Goal: Information Seeking & Learning: Learn about a topic

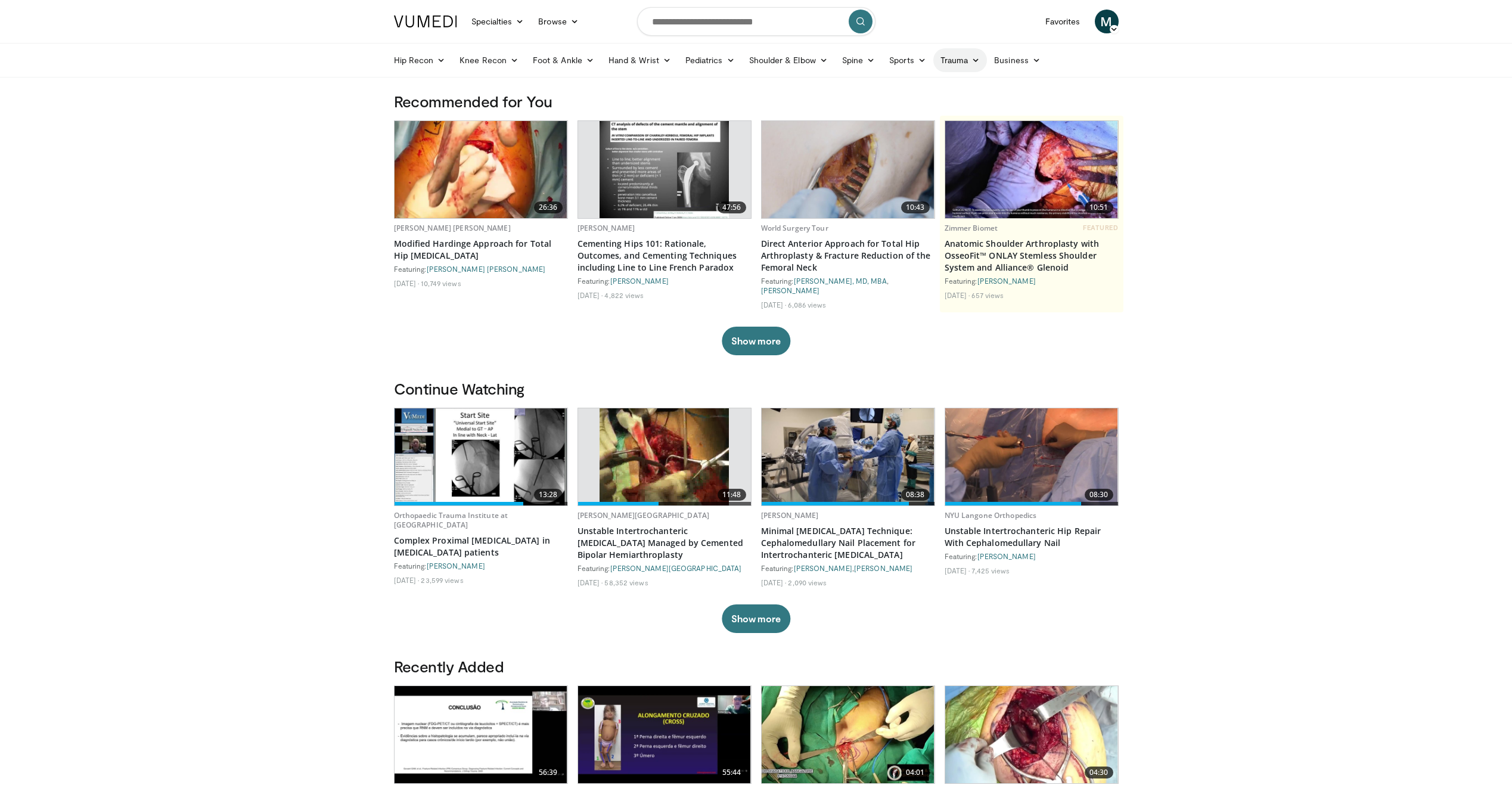
click at [953, 62] on link "Trauma" at bounding box center [960, 60] width 54 height 24
click at [895, 86] on link "Hip & Pelvis" at bounding box center [916, 88] width 142 height 19
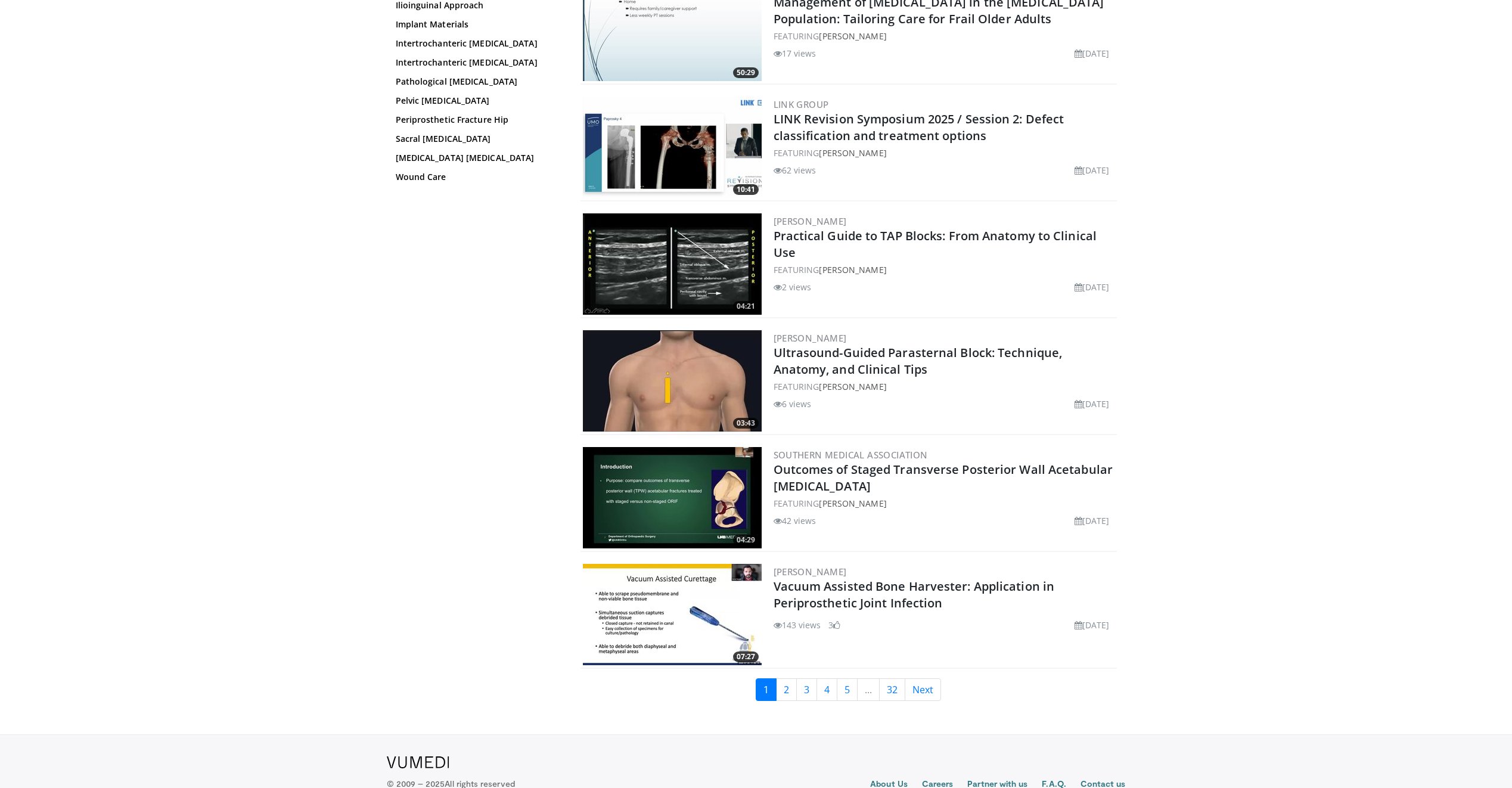
scroll to position [2428, 0]
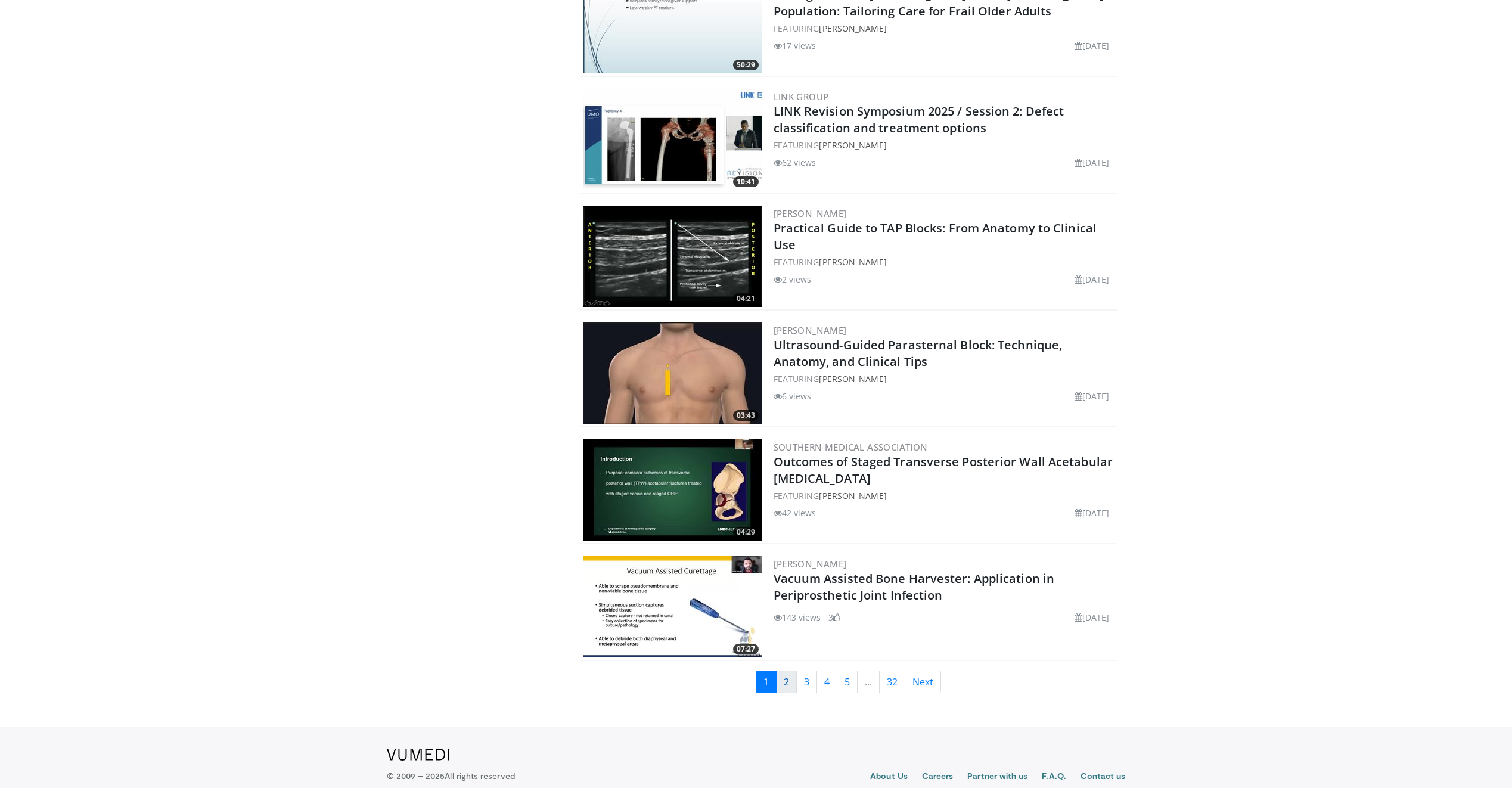
click at [789, 671] on link "2" at bounding box center [786, 682] width 21 height 23
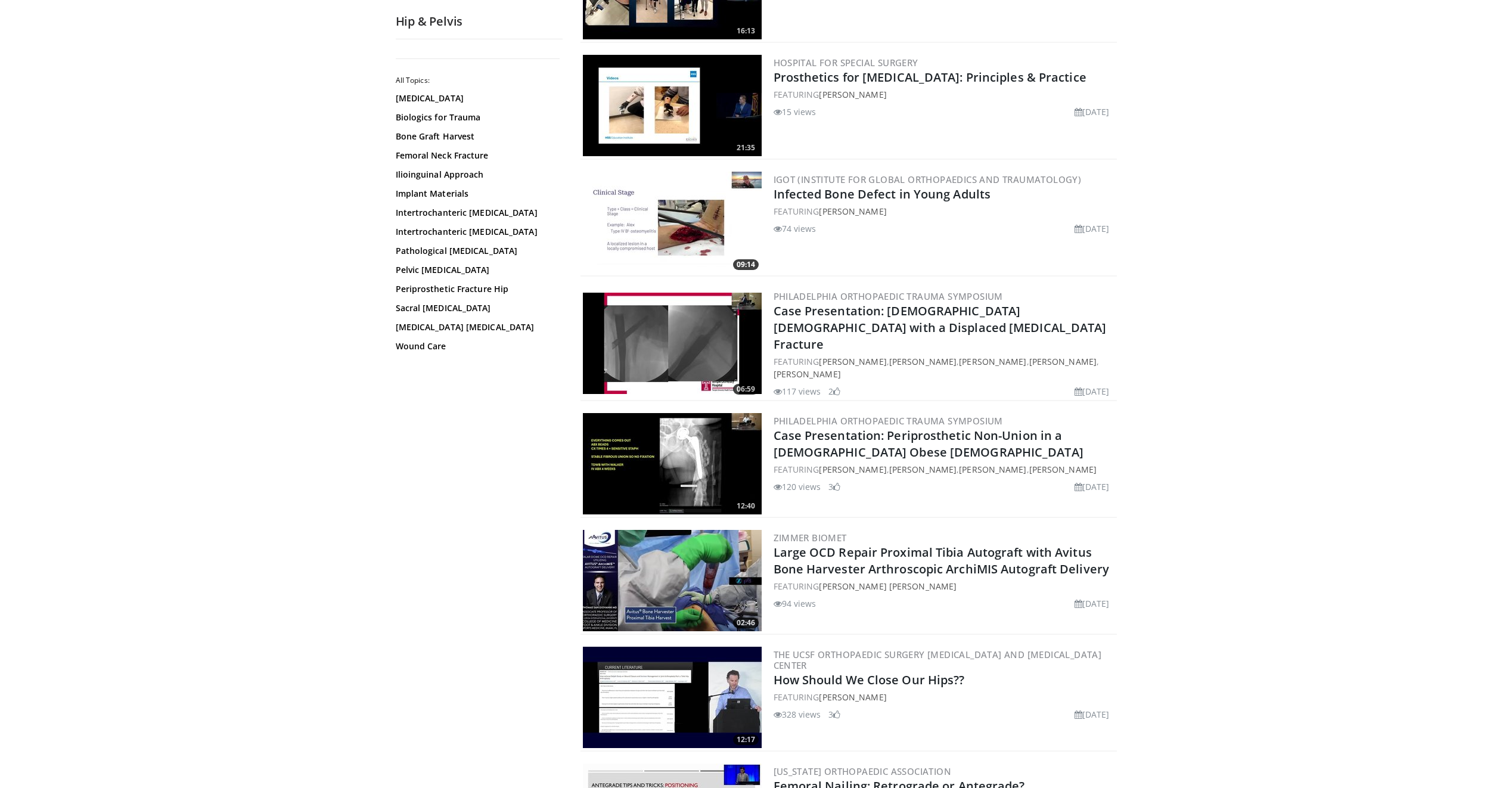
scroll to position [536, 0]
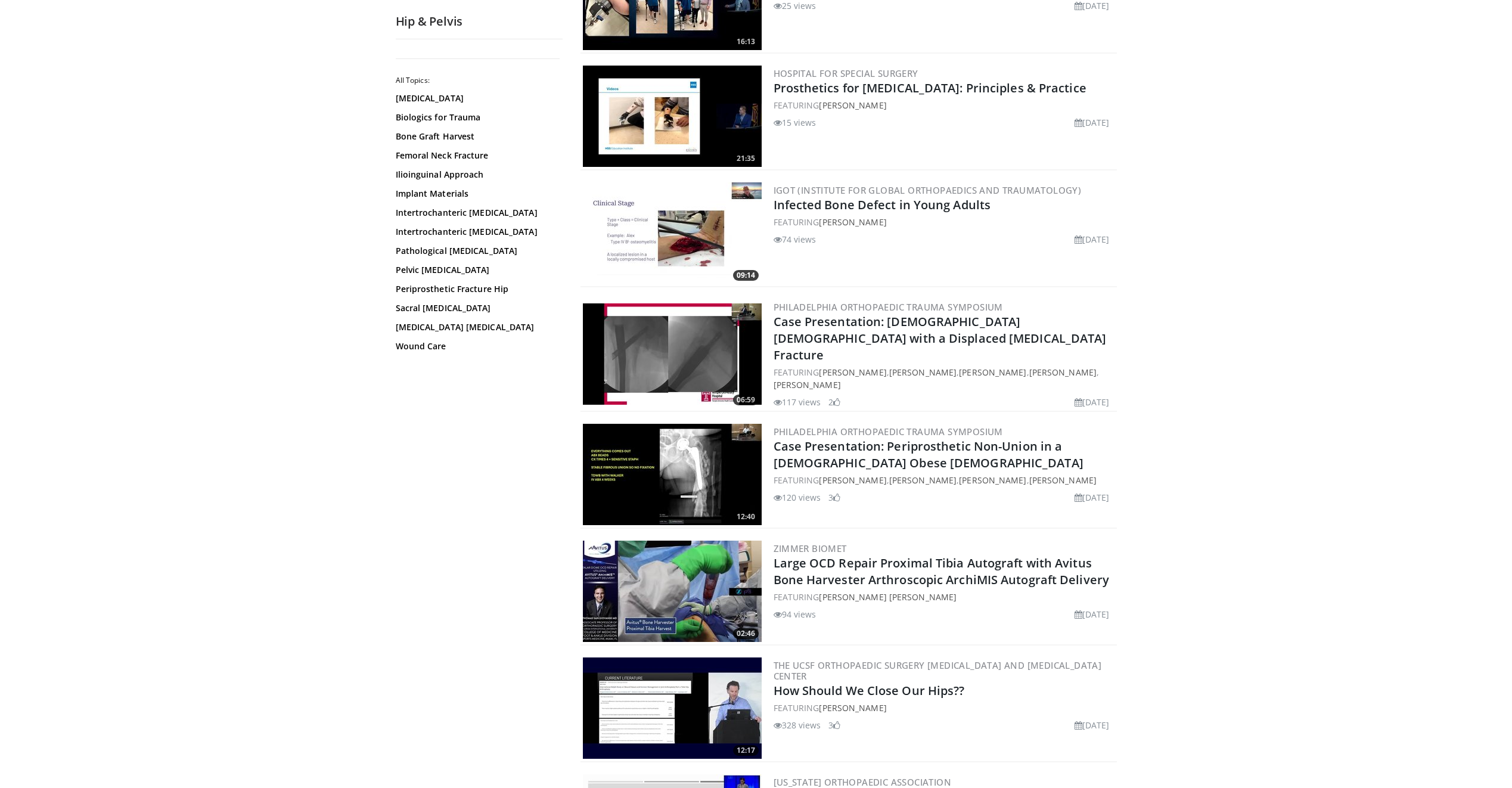
click at [682, 350] on img at bounding box center [673, 354] width 179 height 101
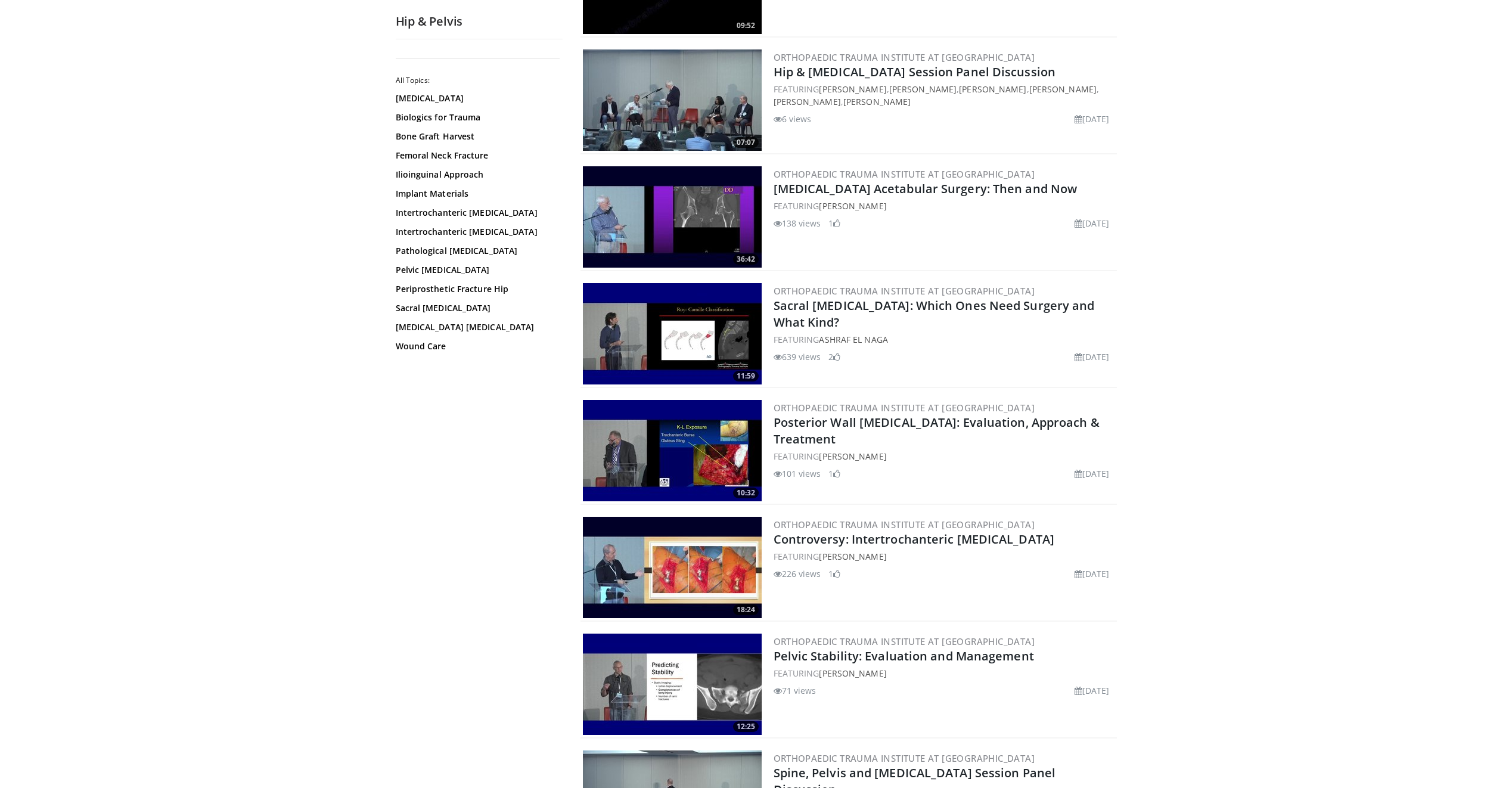
scroll to position [2087, 0]
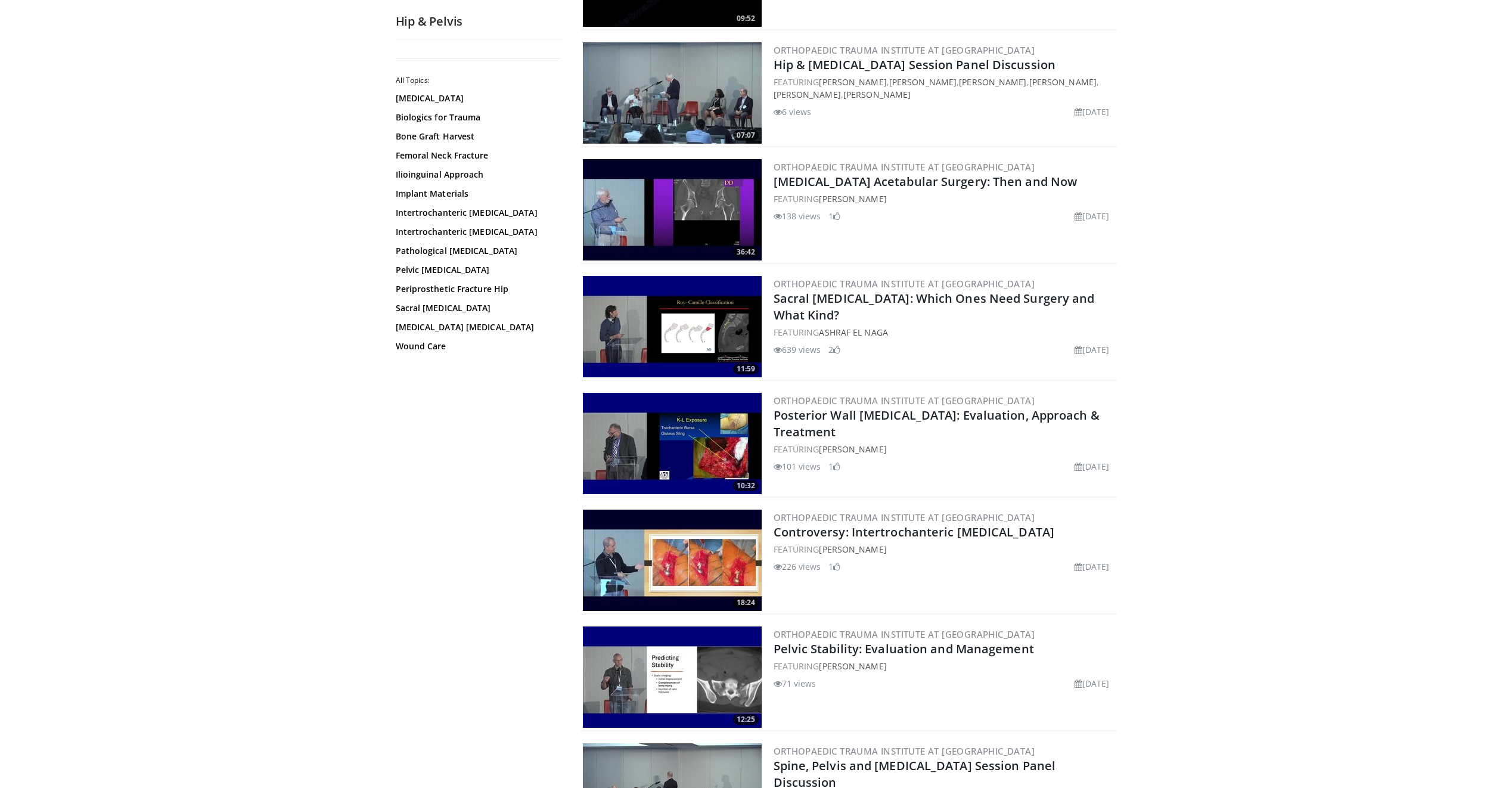
click at [733, 539] on img at bounding box center [673, 560] width 179 height 101
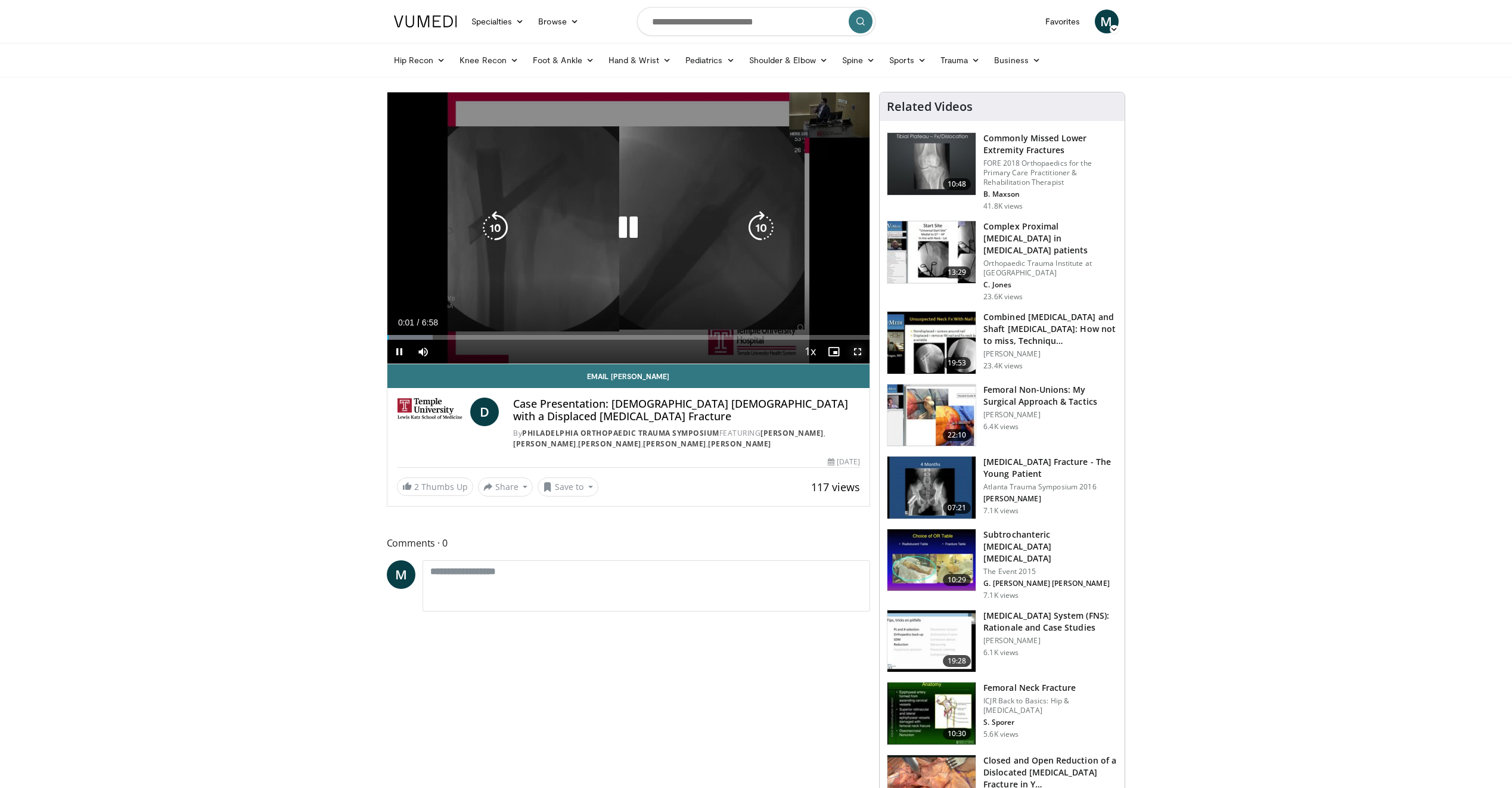
drag, startPoint x: 851, startPoint y: 350, endPoint x: 854, endPoint y: 394, distance: 44.1
click at [851, 350] on span "Video Player" at bounding box center [858, 351] width 24 height 24
drag, startPoint x: 856, startPoint y: 355, endPoint x: 856, endPoint y: 397, distance: 42.0
click at [856, 355] on span "Video Player" at bounding box center [858, 351] width 24 height 24
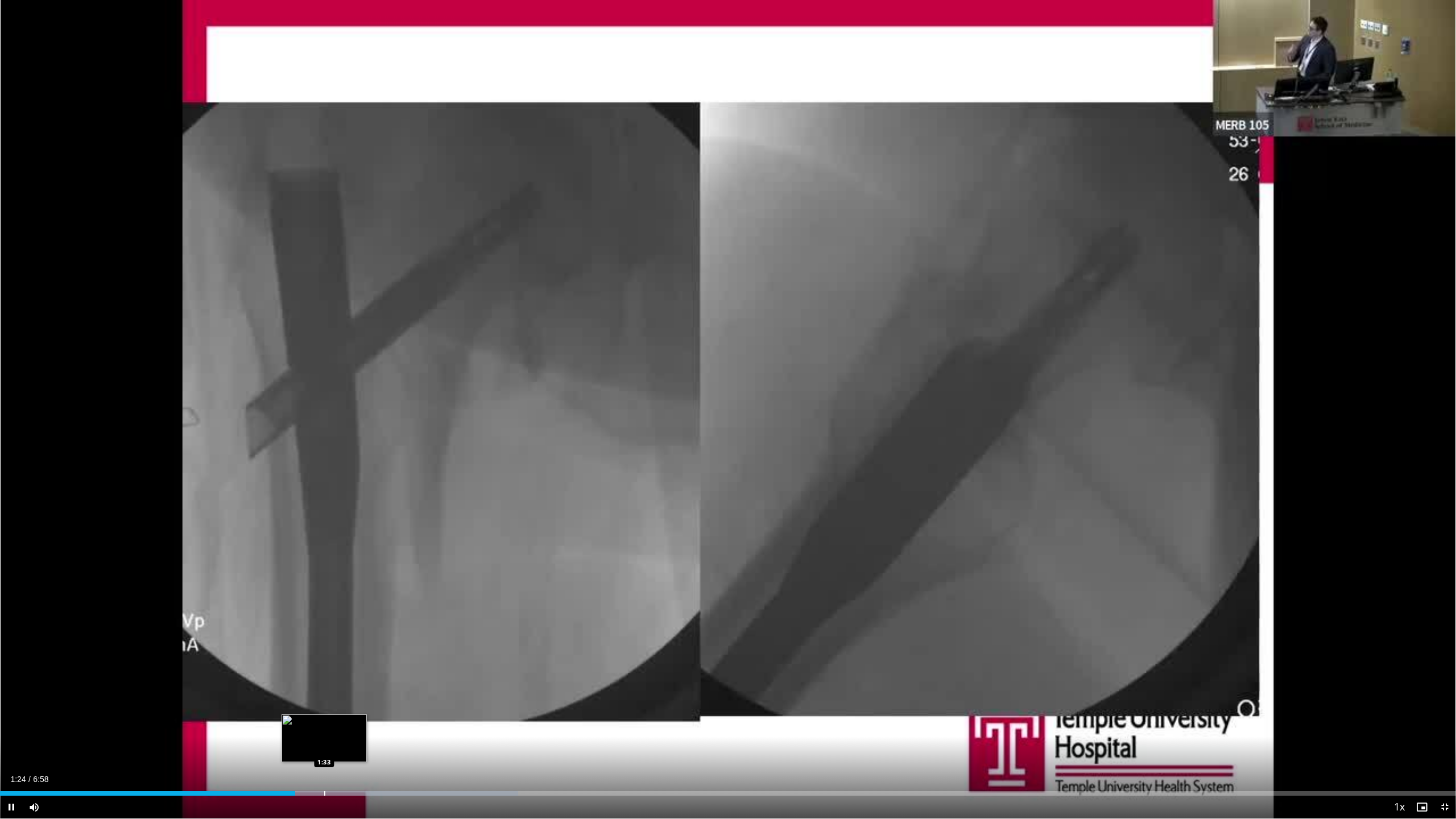
click at [324, 752] on div "Progress Bar" at bounding box center [325, 794] width 1 height 4
click at [351, 752] on div "Progress Bar" at bounding box center [351, 794] width 1 height 4
drag, startPoint x: 348, startPoint y: 793, endPoint x: 506, endPoint y: 800, distance: 158.2
click at [506, 752] on video-js "**********" at bounding box center [728, 409] width 1456 height 819
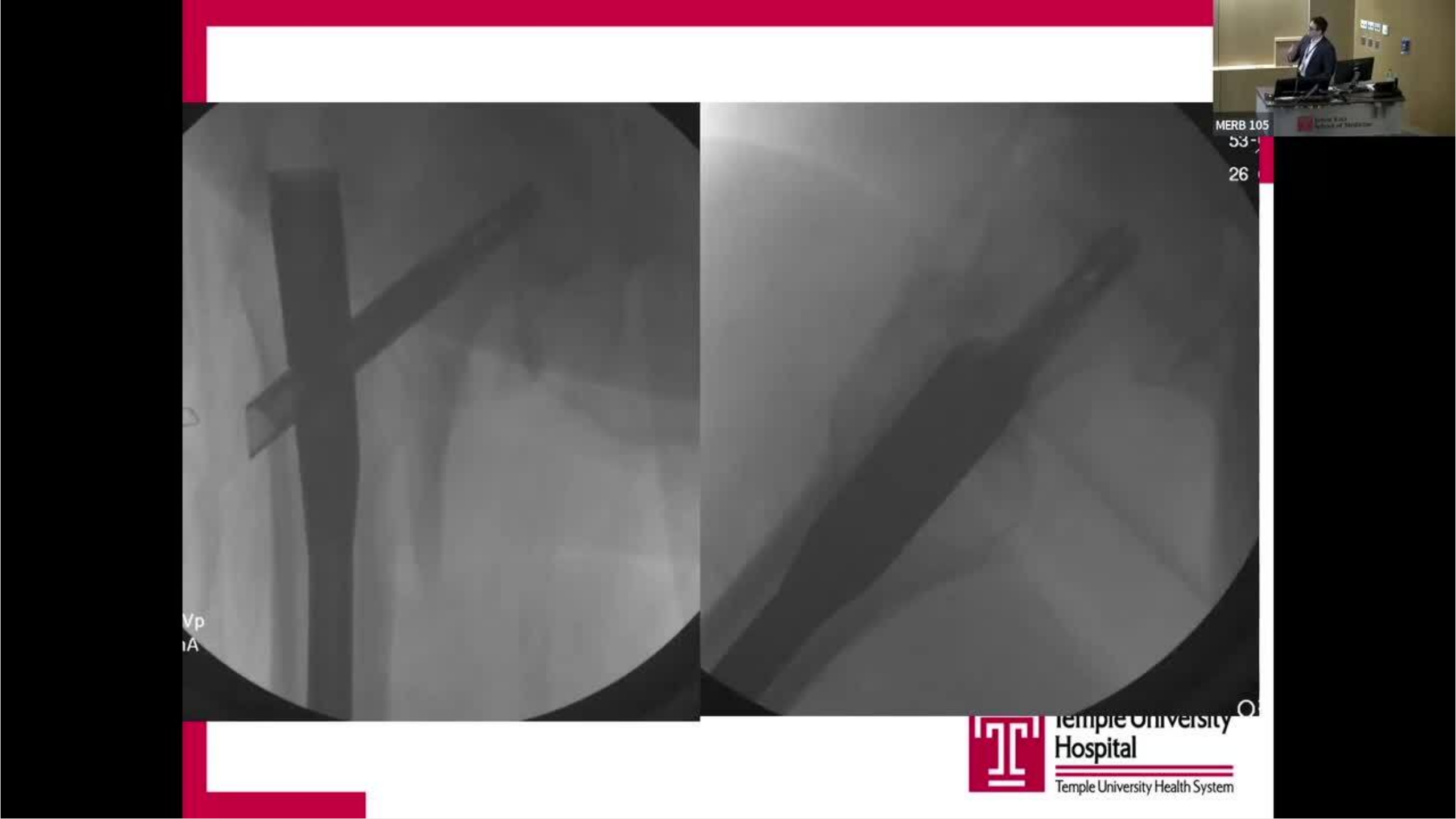
drag, startPoint x: 506, startPoint y: 800, endPoint x: 607, endPoint y: 784, distance: 102.3
click at [607, 752] on div "10 seconds Tap to unmute" at bounding box center [728, 409] width 1456 height 818
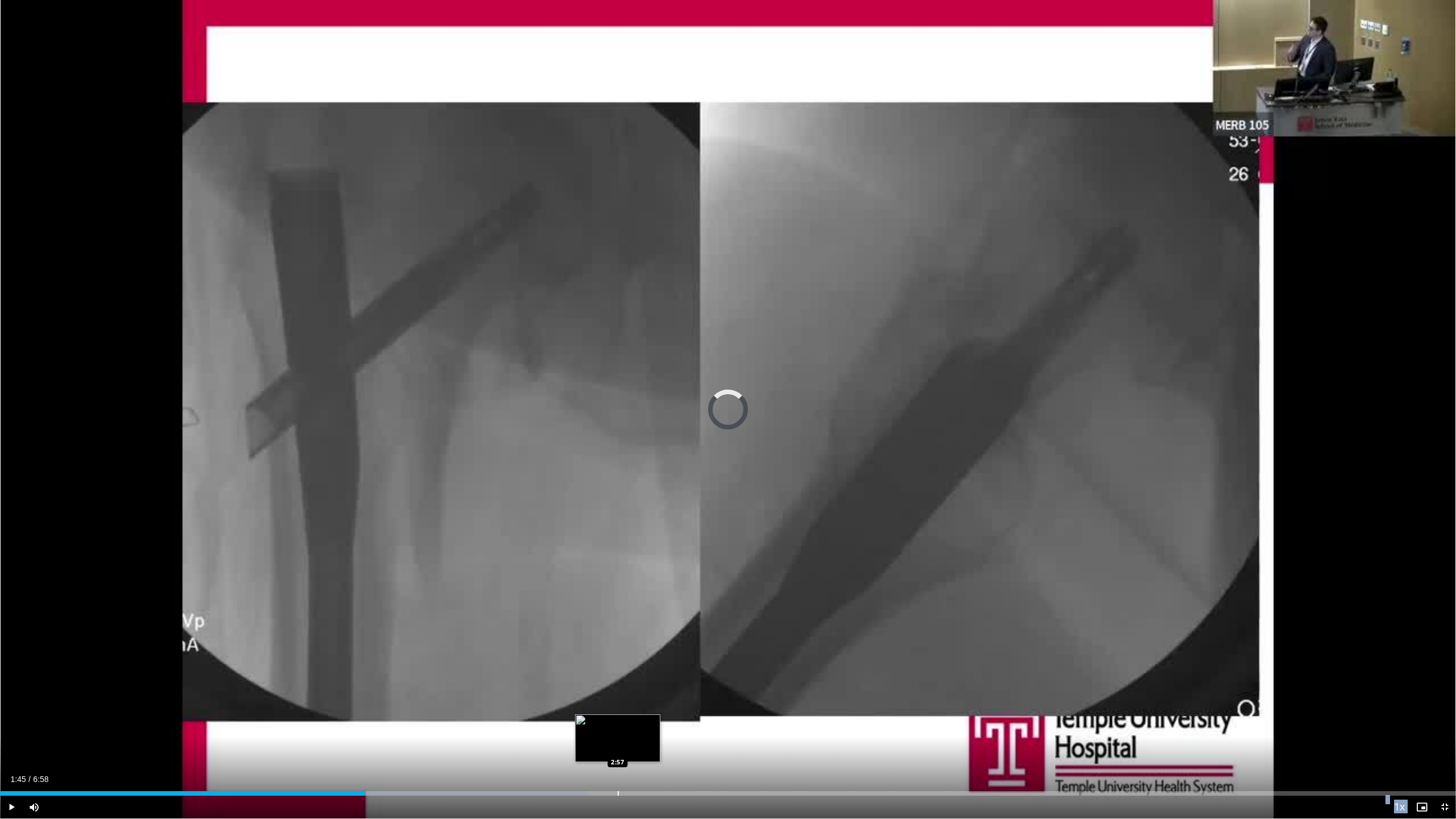
click at [618, 752] on div "Progress Bar" at bounding box center [618, 794] width 1 height 4
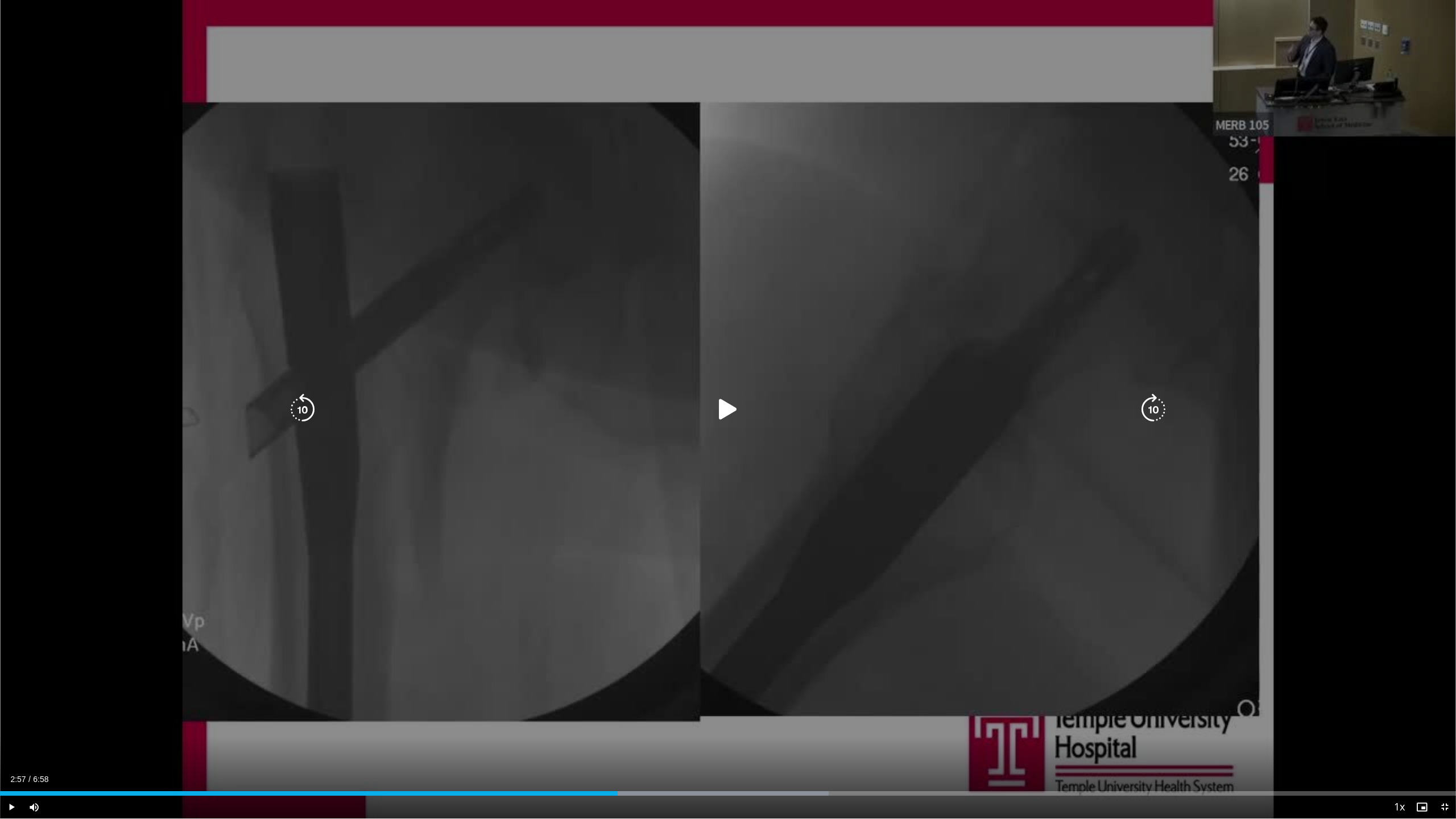
click at [722, 406] on icon "Video Player" at bounding box center [728, 409] width 32 height 32
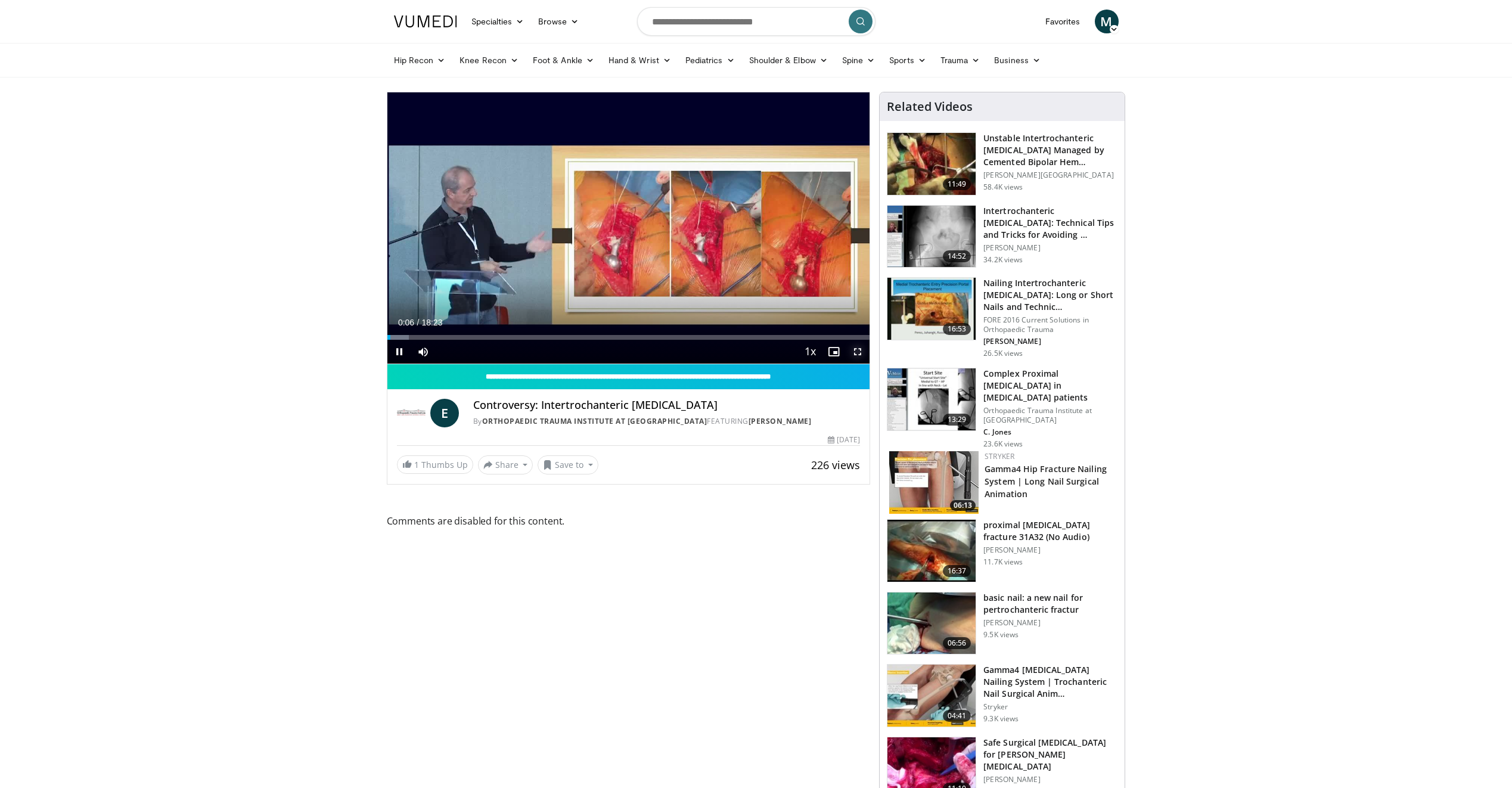
click at [858, 355] on span "Video Player" at bounding box center [858, 351] width 24 height 24
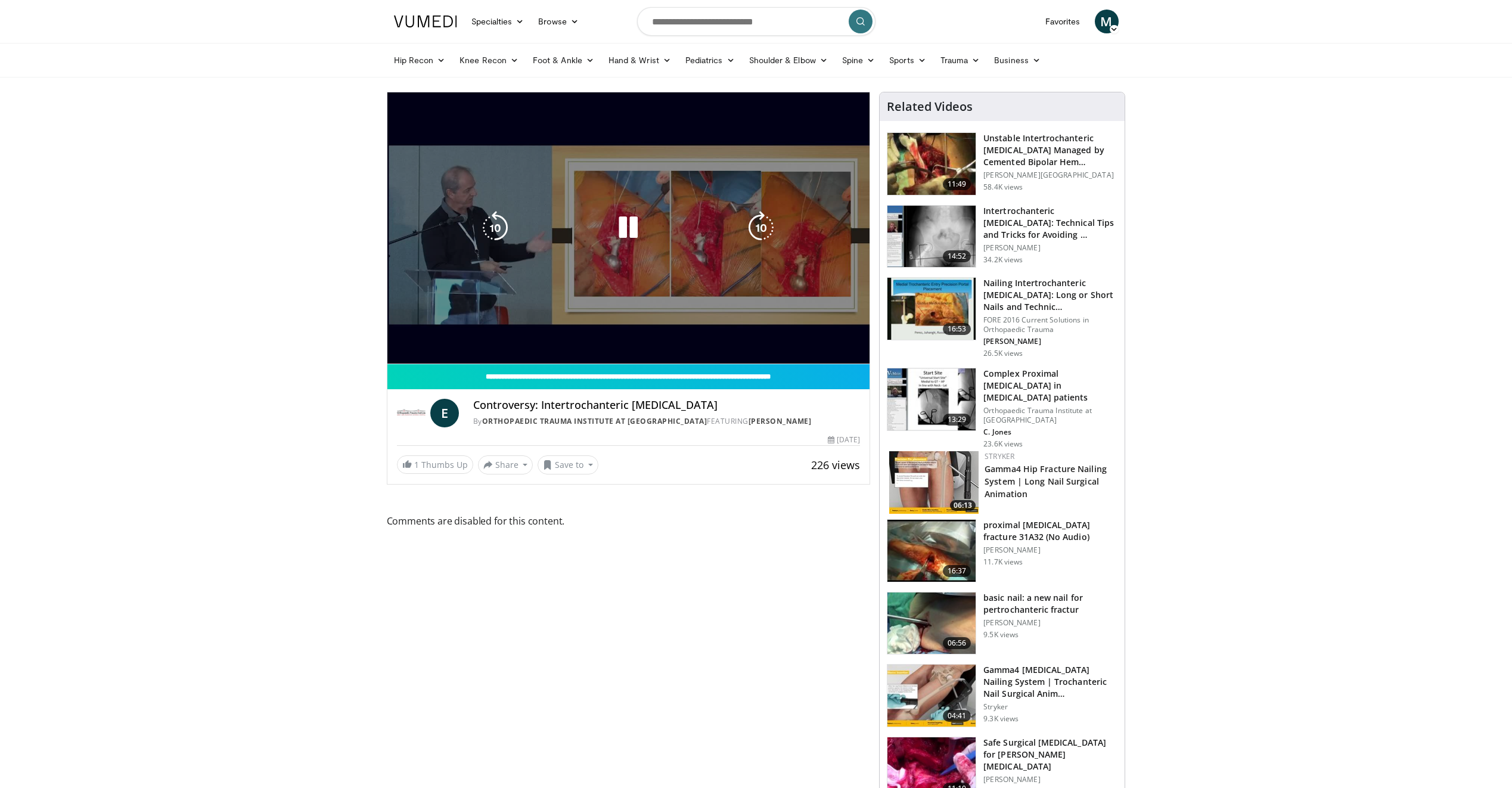
click at [608, 310] on div "10 seconds Tap to unmute" at bounding box center [629, 228] width 483 height 271
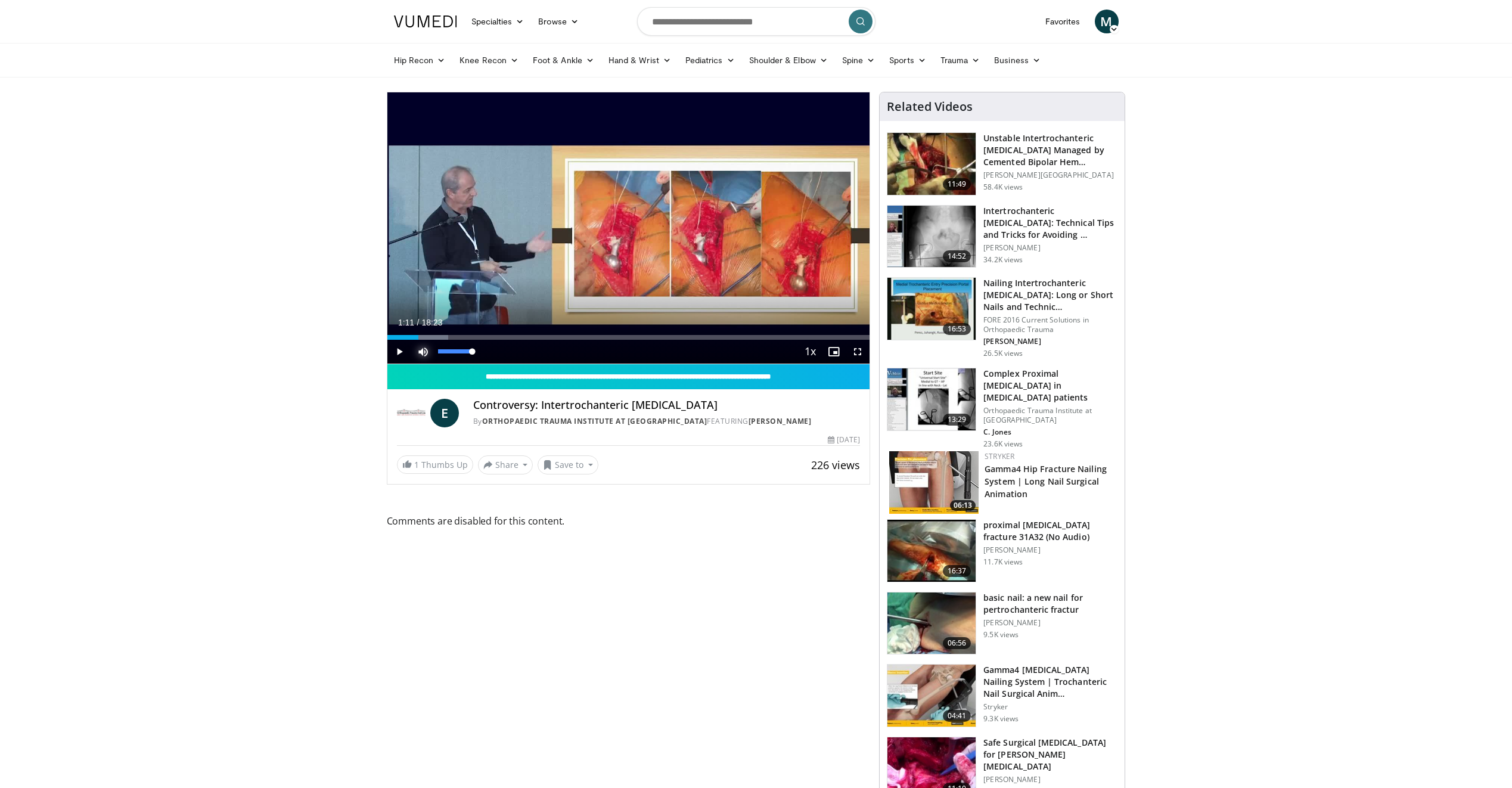
click at [425, 350] on span "Video Player" at bounding box center [423, 351] width 24 height 24
click at [423, 351] on span "Video Player" at bounding box center [423, 351] width 24 height 24
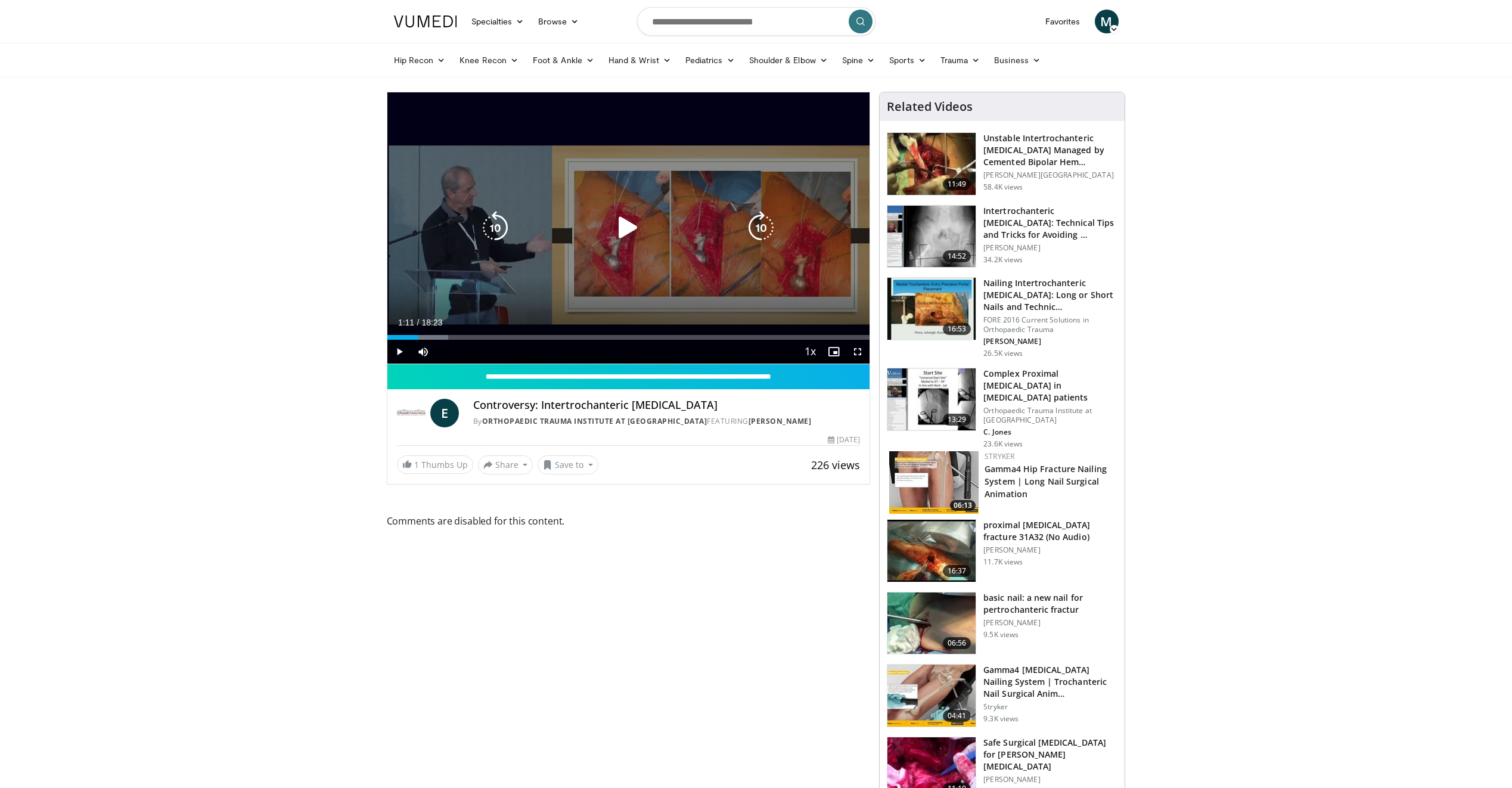
click at [629, 226] on icon "Video Player" at bounding box center [628, 227] width 34 height 34
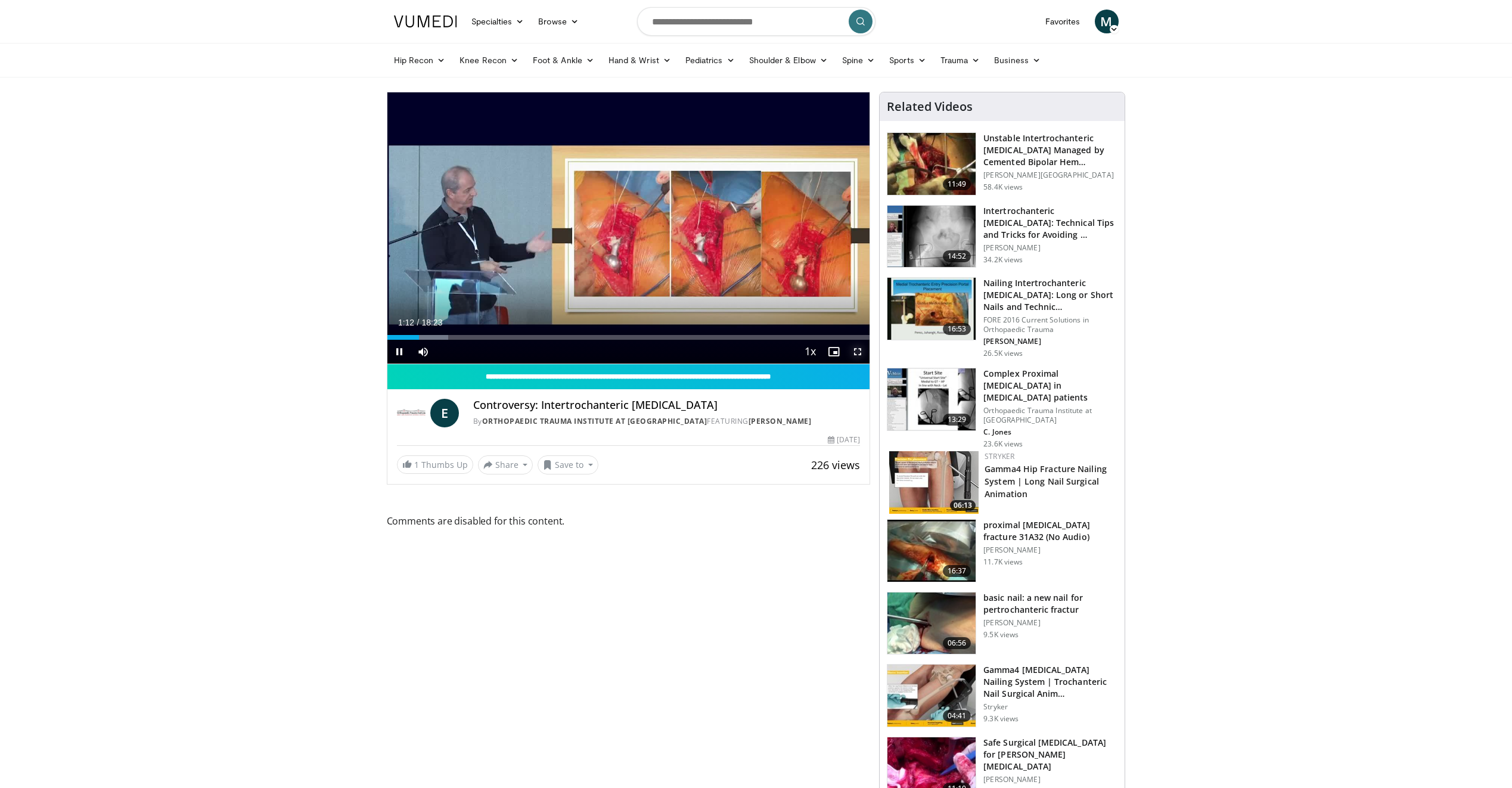
click at [855, 354] on span "Video Player" at bounding box center [858, 351] width 24 height 24
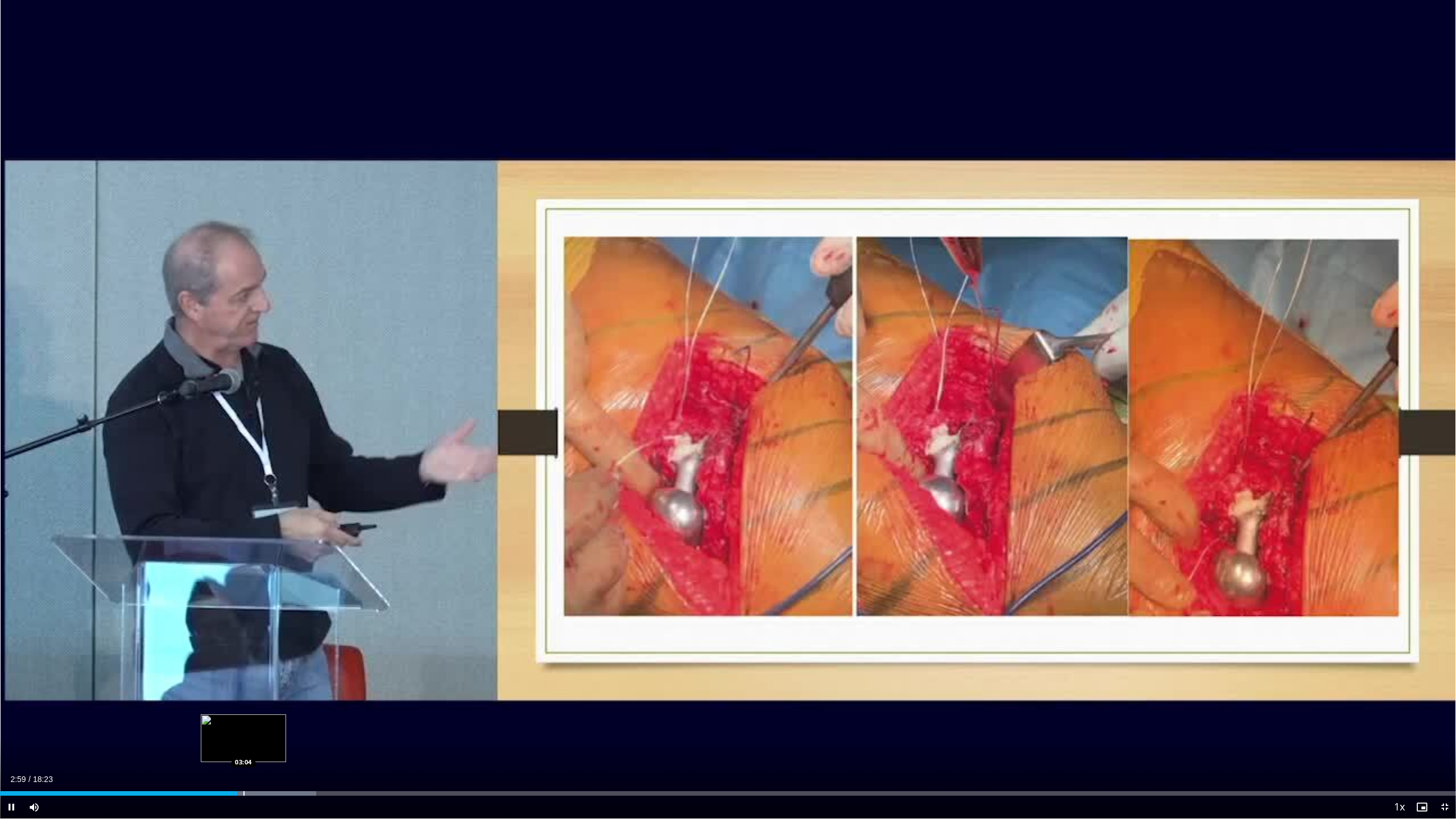
click at [245, 752] on div "Progress Bar" at bounding box center [245, 794] width 1 height 4
click at [265, 752] on div "Loaded : 22.62% 03:20 03:20" at bounding box center [728, 791] width 1456 height 10
click at [337, 752] on div "Progress Bar" at bounding box center [337, 794] width 1 height 4
click at [435, 752] on div "Loaded : 30.76% 04:38 05:29" at bounding box center [728, 791] width 1456 height 10
click at [489, 752] on div "Loaded : 0.00% 06:10 06:10" at bounding box center [728, 791] width 1456 height 10
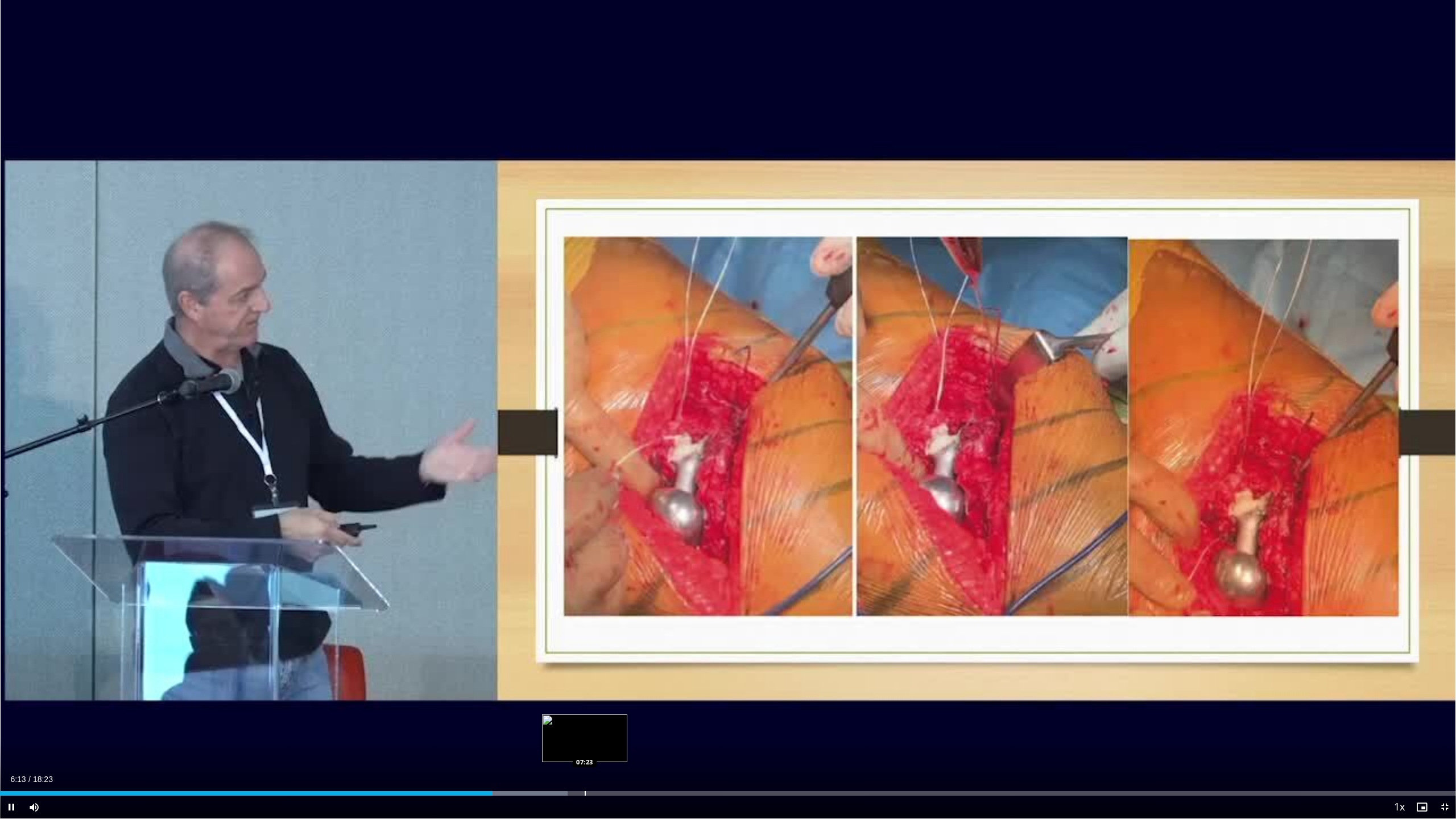
click at [585, 752] on div "Progress Bar" at bounding box center [586, 794] width 1 height 4
click at [659, 752] on div "Loaded : 46.15% 07:29 08:19" at bounding box center [728, 791] width 1456 height 10
click at [755, 752] on div "Progress Bar" at bounding box center [755, 794] width 1 height 4
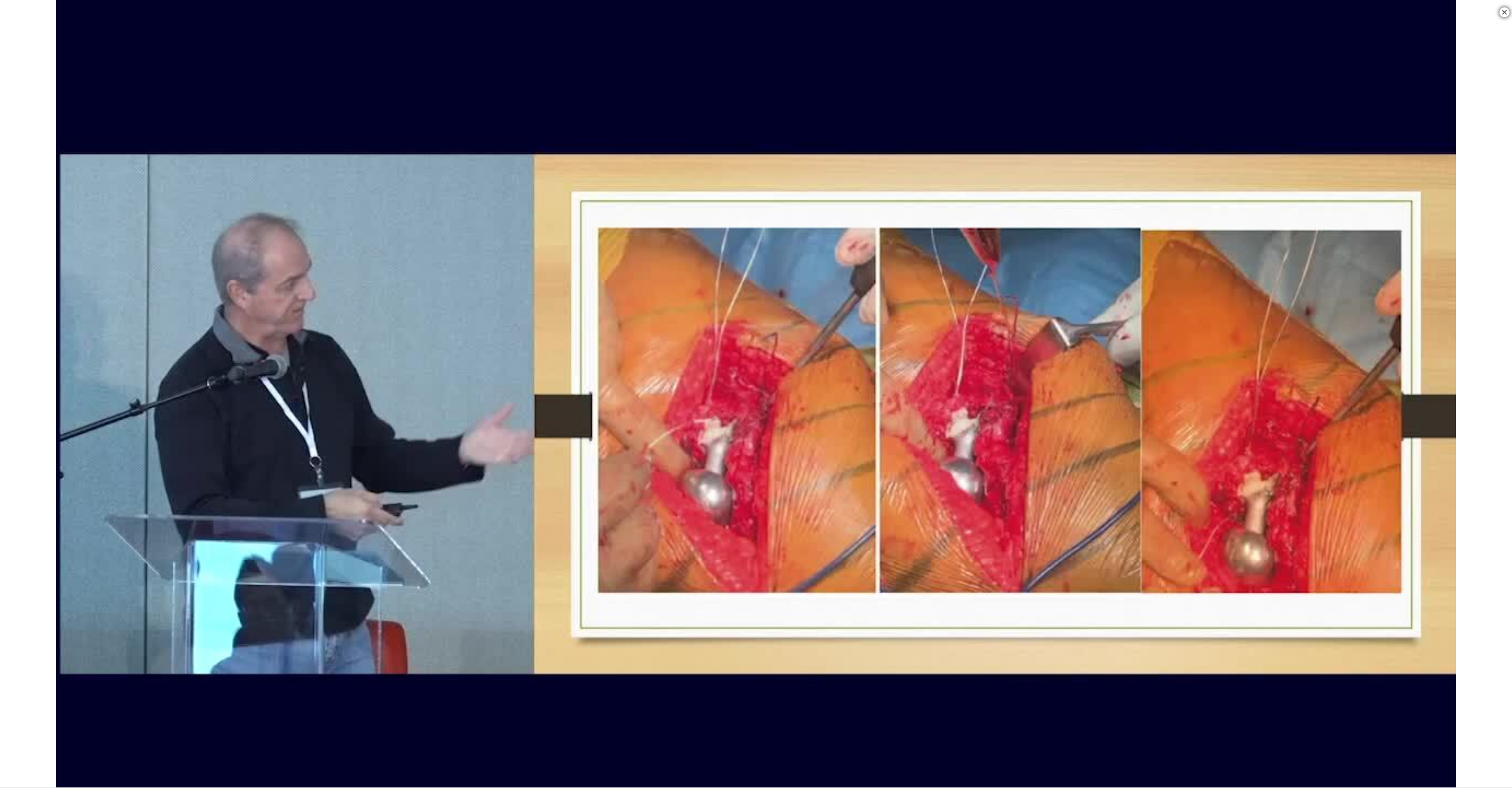
scroll to position [477, 0]
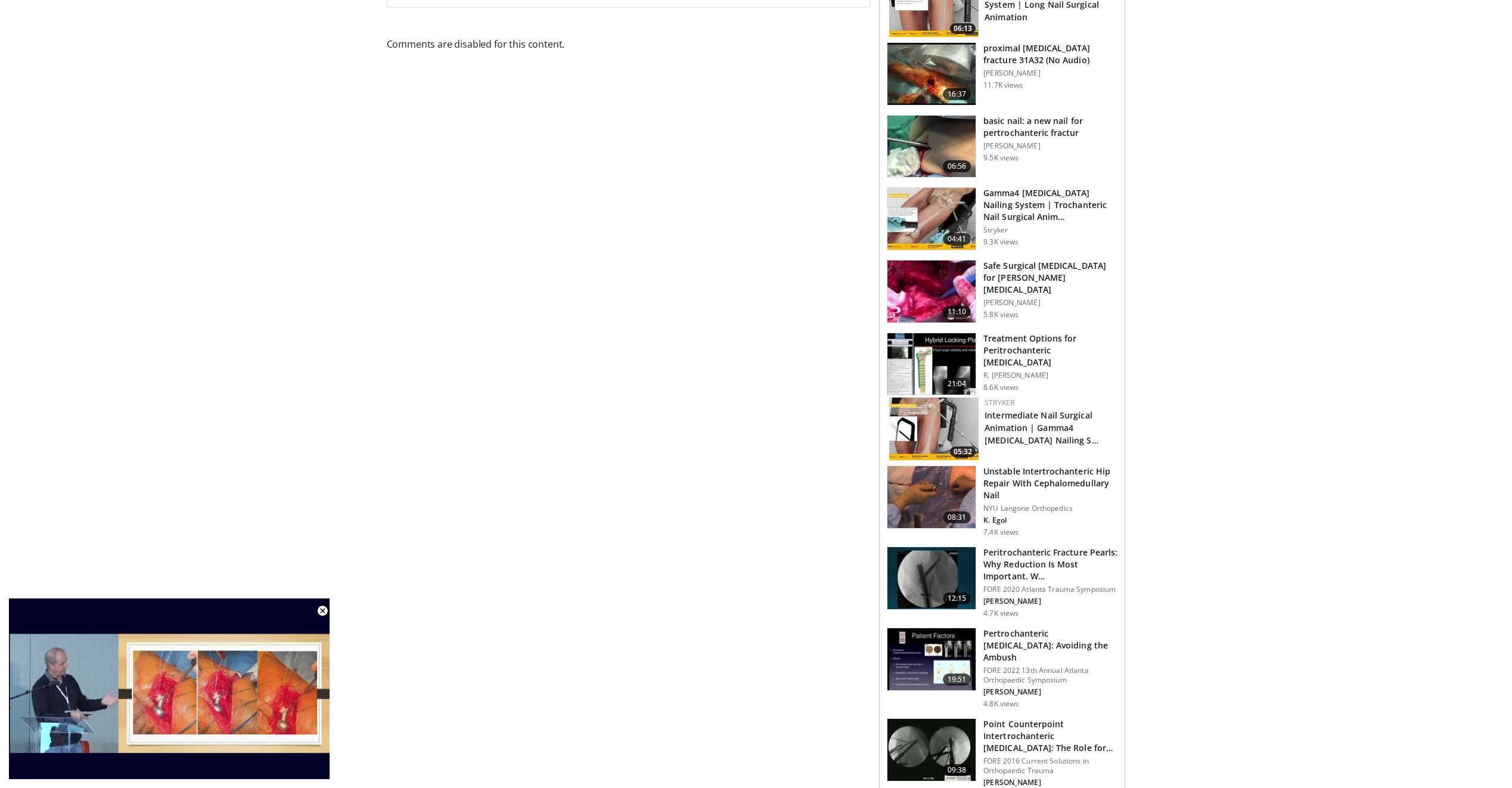
click at [1069, 475] on h3 "Unstable Intertrochanteric Hip Repair With Cephalomedullary Nail" at bounding box center [1050, 484] width 134 height 36
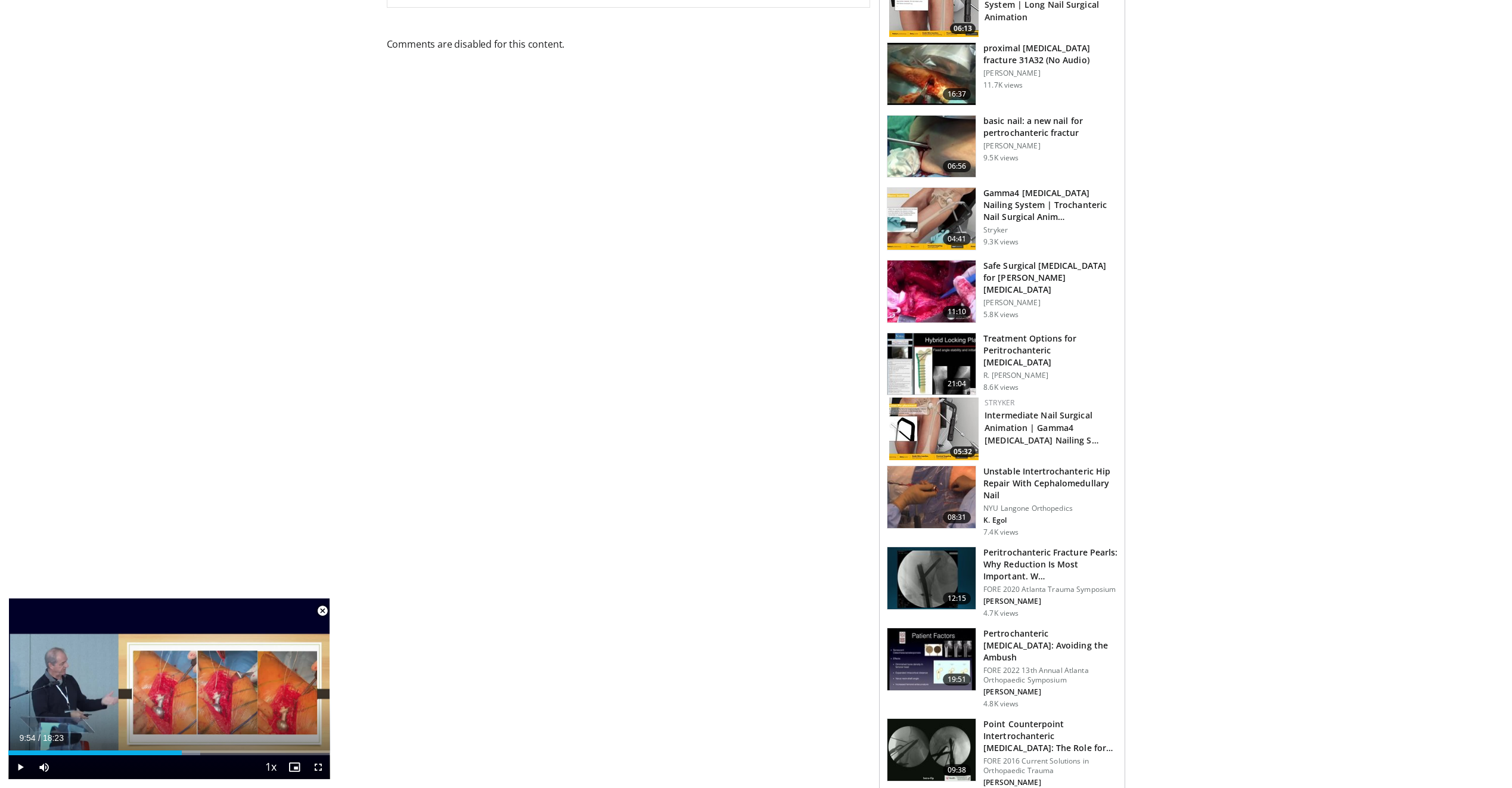
click at [321, 607] on span "Video Player" at bounding box center [322, 611] width 24 height 24
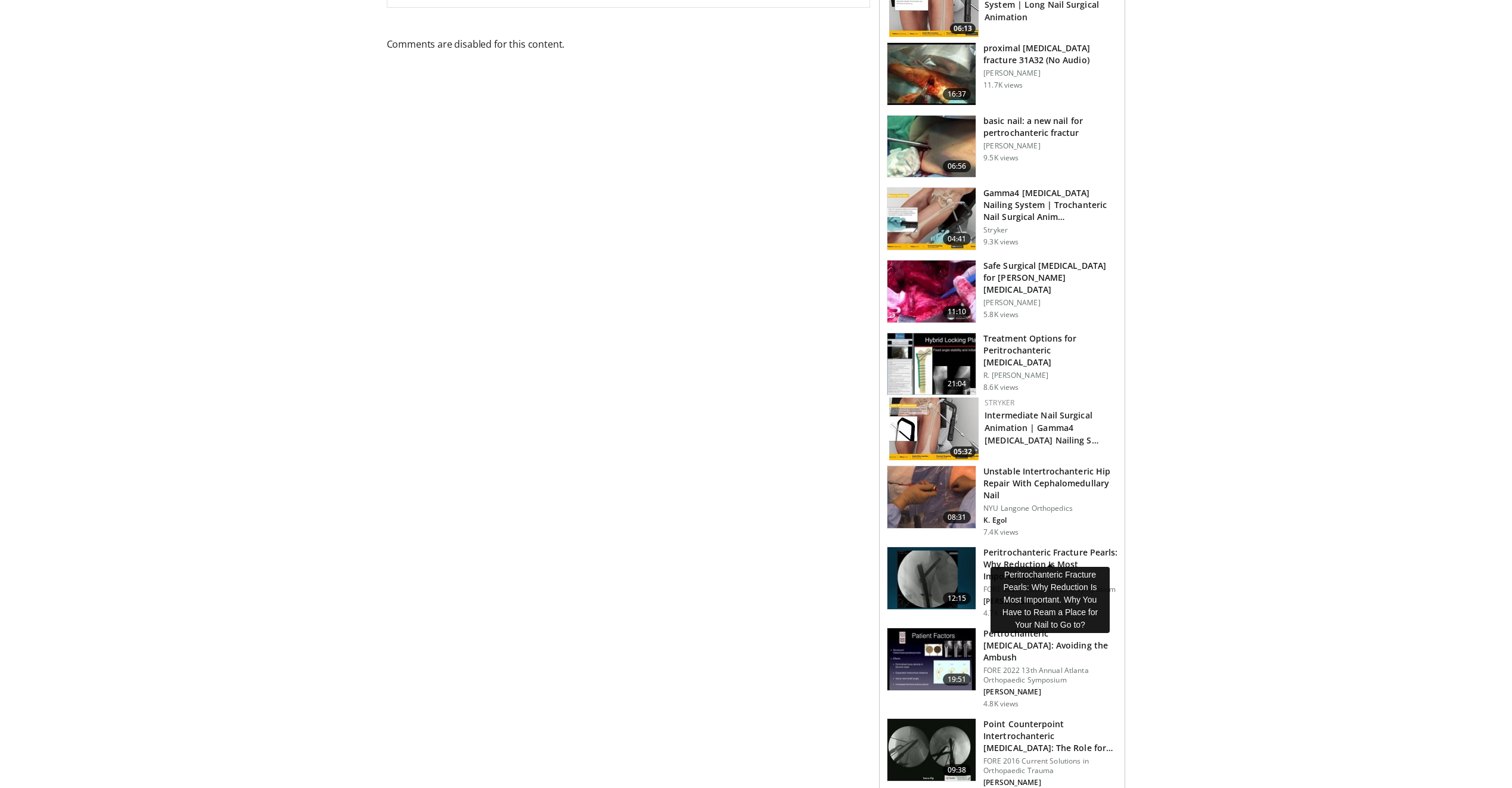
click at [1044, 547] on h3 "Peritrochanteric Fracture Pearls: Why Reduction Is Most Important. W…" at bounding box center [1050, 565] width 134 height 36
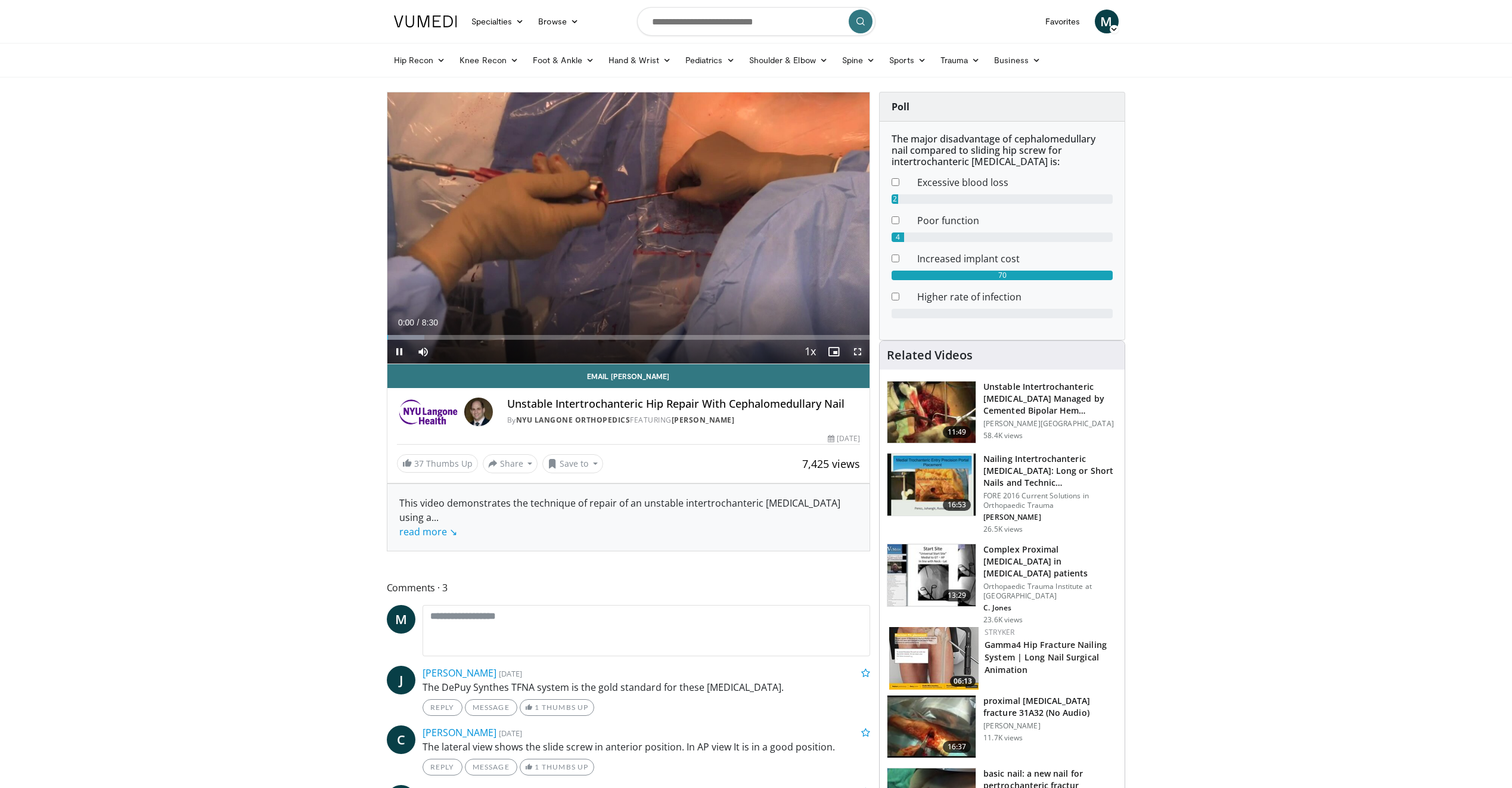
click at [860, 353] on span "Video Player" at bounding box center [858, 351] width 24 height 24
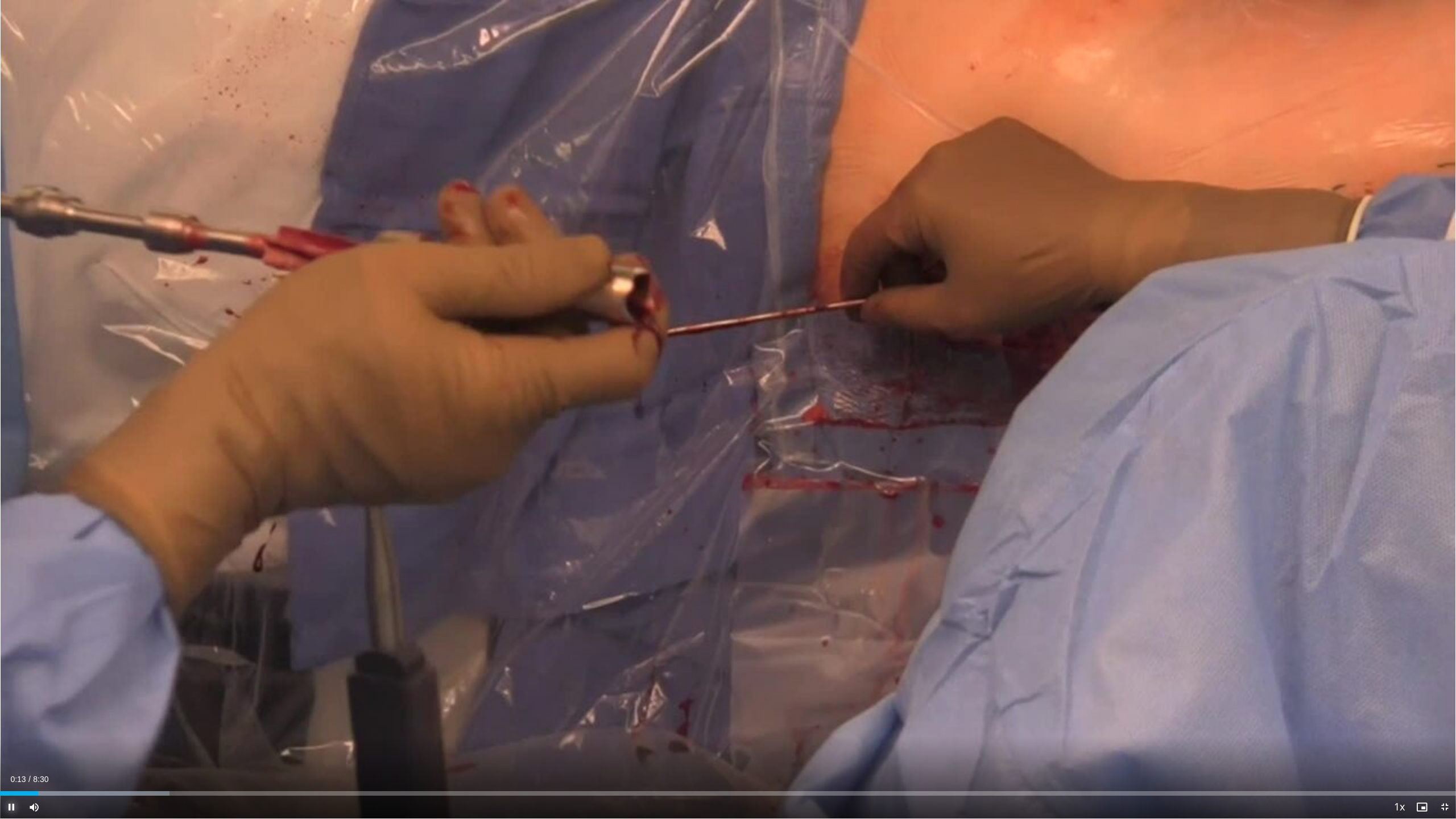
click at [10, 752] on span "Video Player" at bounding box center [11, 807] width 22 height 22
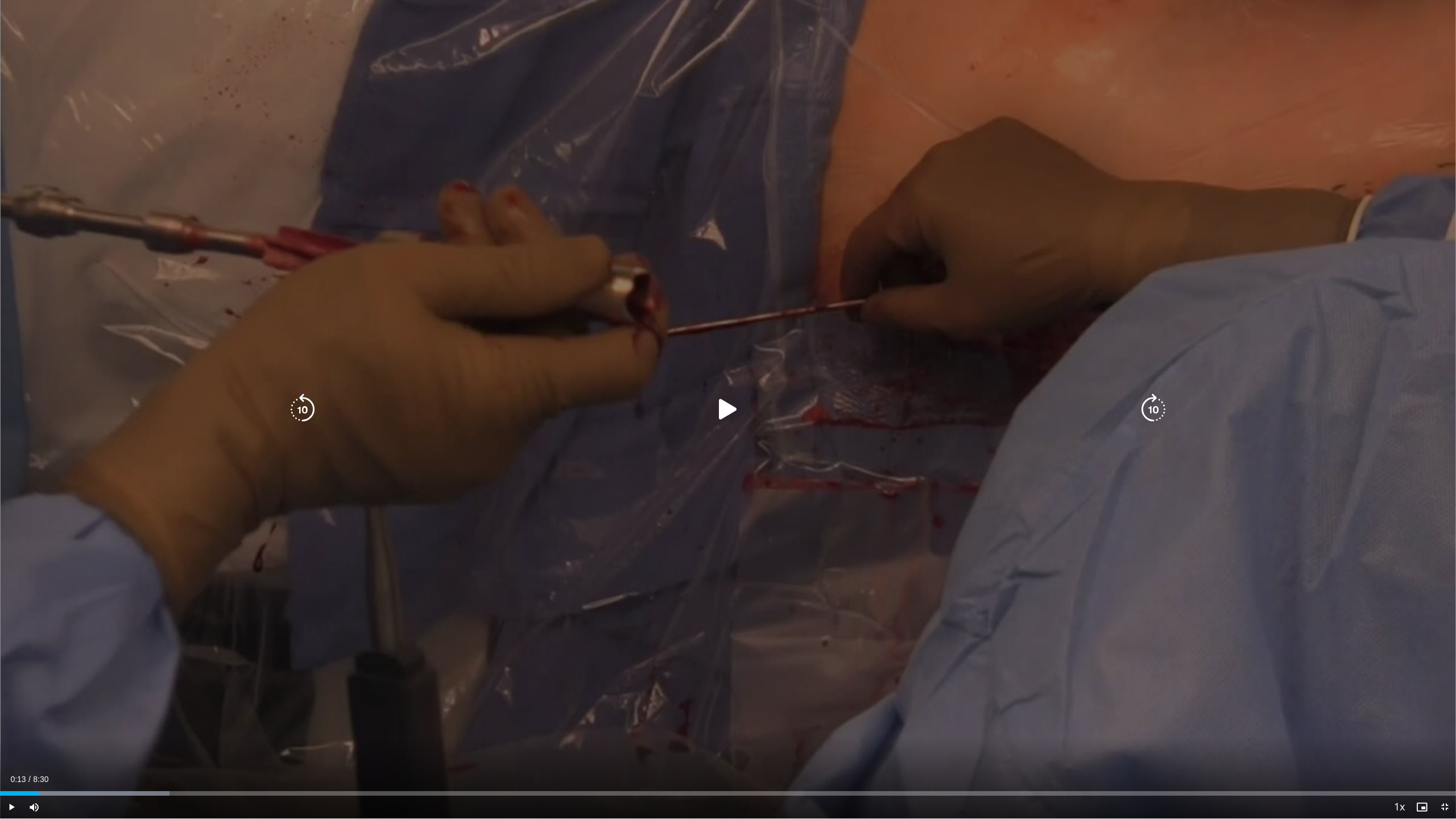
click at [727, 410] on icon "Video Player" at bounding box center [728, 409] width 32 height 32
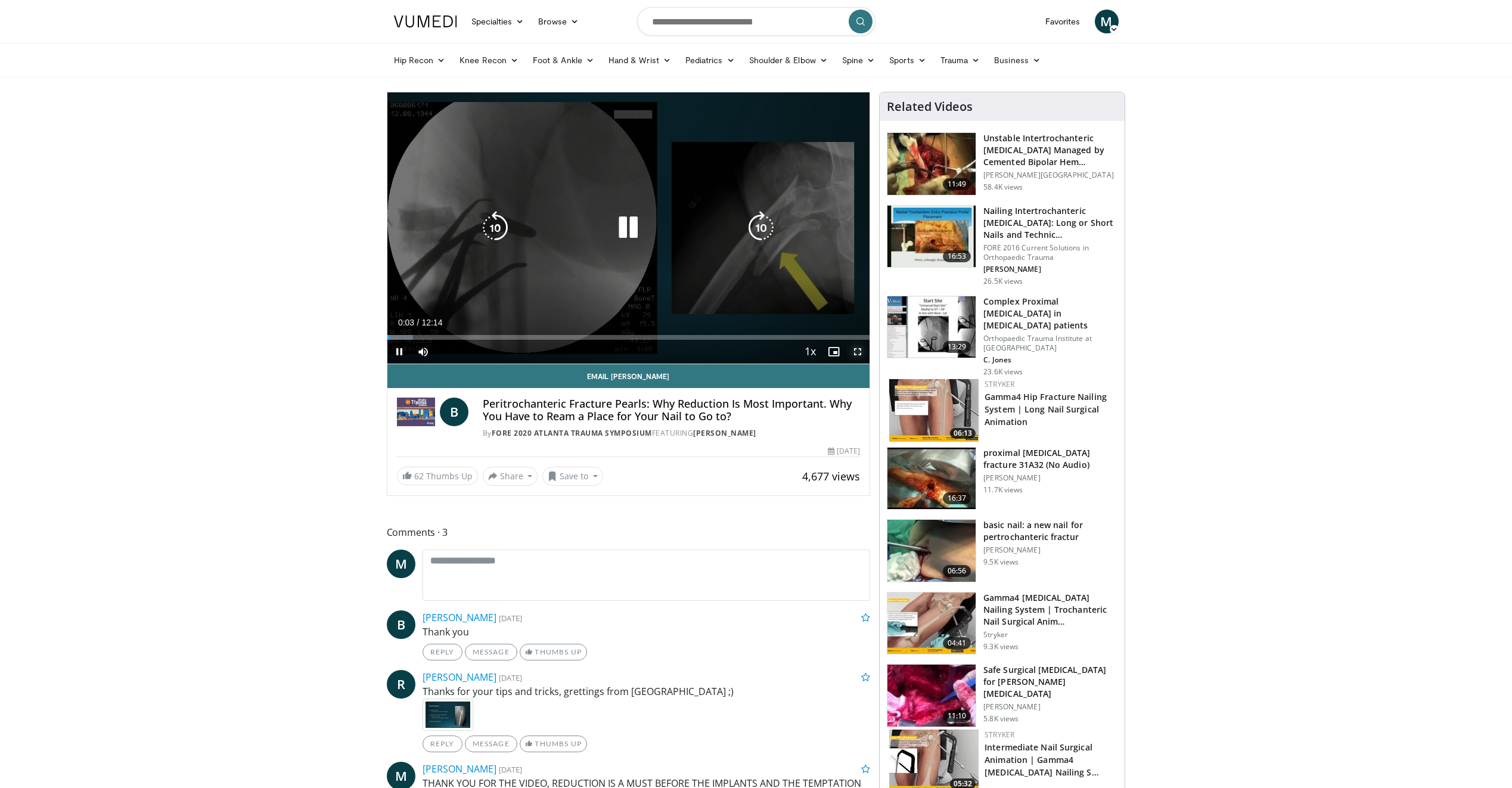
drag, startPoint x: 857, startPoint y: 352, endPoint x: 859, endPoint y: 394, distance: 42.0
click at [857, 352] on span "Video Player" at bounding box center [858, 351] width 24 height 24
drag, startPoint x: 859, startPoint y: 350, endPoint x: 863, endPoint y: 394, distance: 44.2
click at [859, 350] on span "Video Player" at bounding box center [858, 351] width 24 height 24
click at [630, 223] on icon "Video Player" at bounding box center [628, 227] width 34 height 34
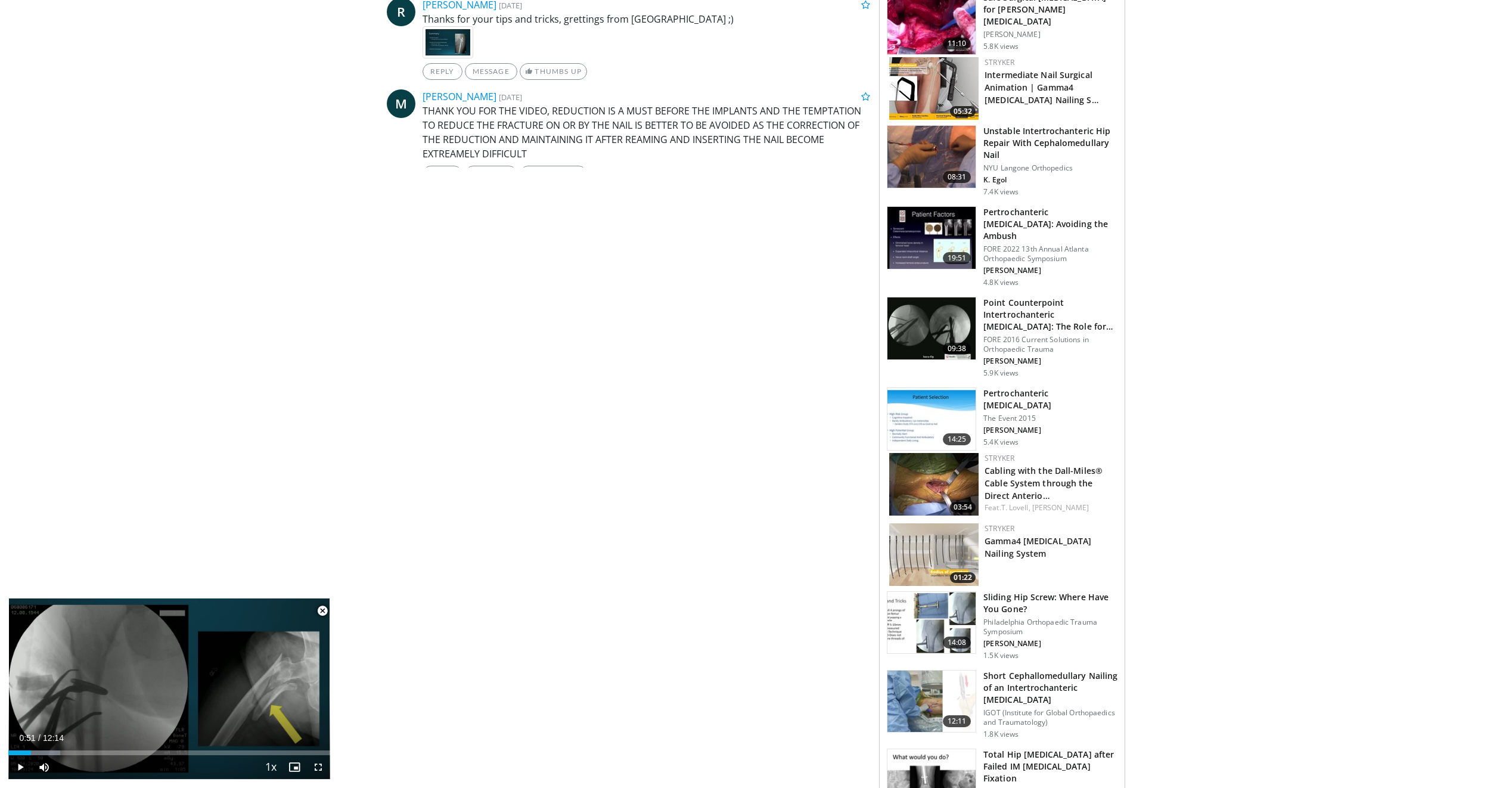
scroll to position [716, 0]
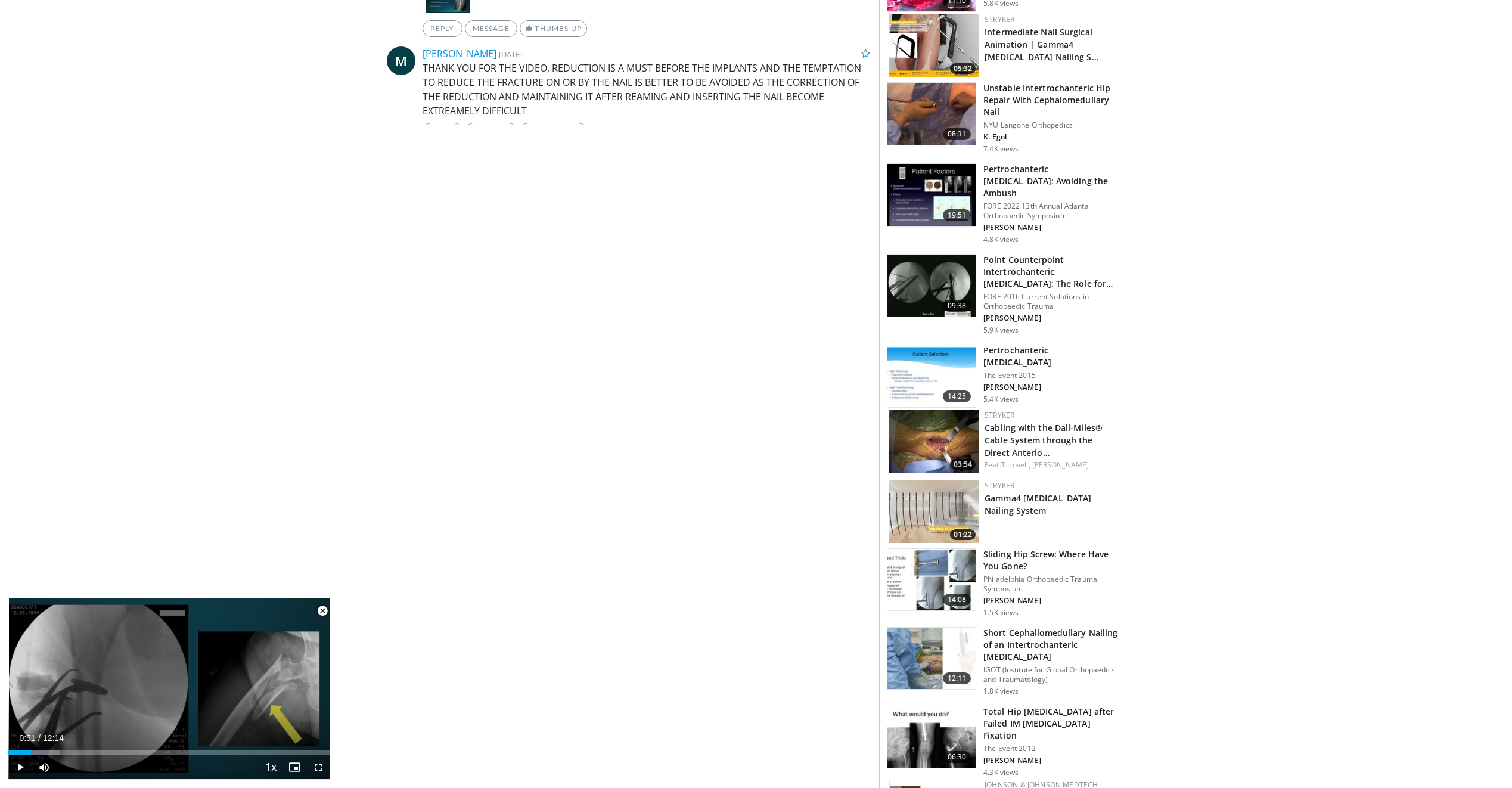
click at [950, 628] on img at bounding box center [931, 659] width 89 height 62
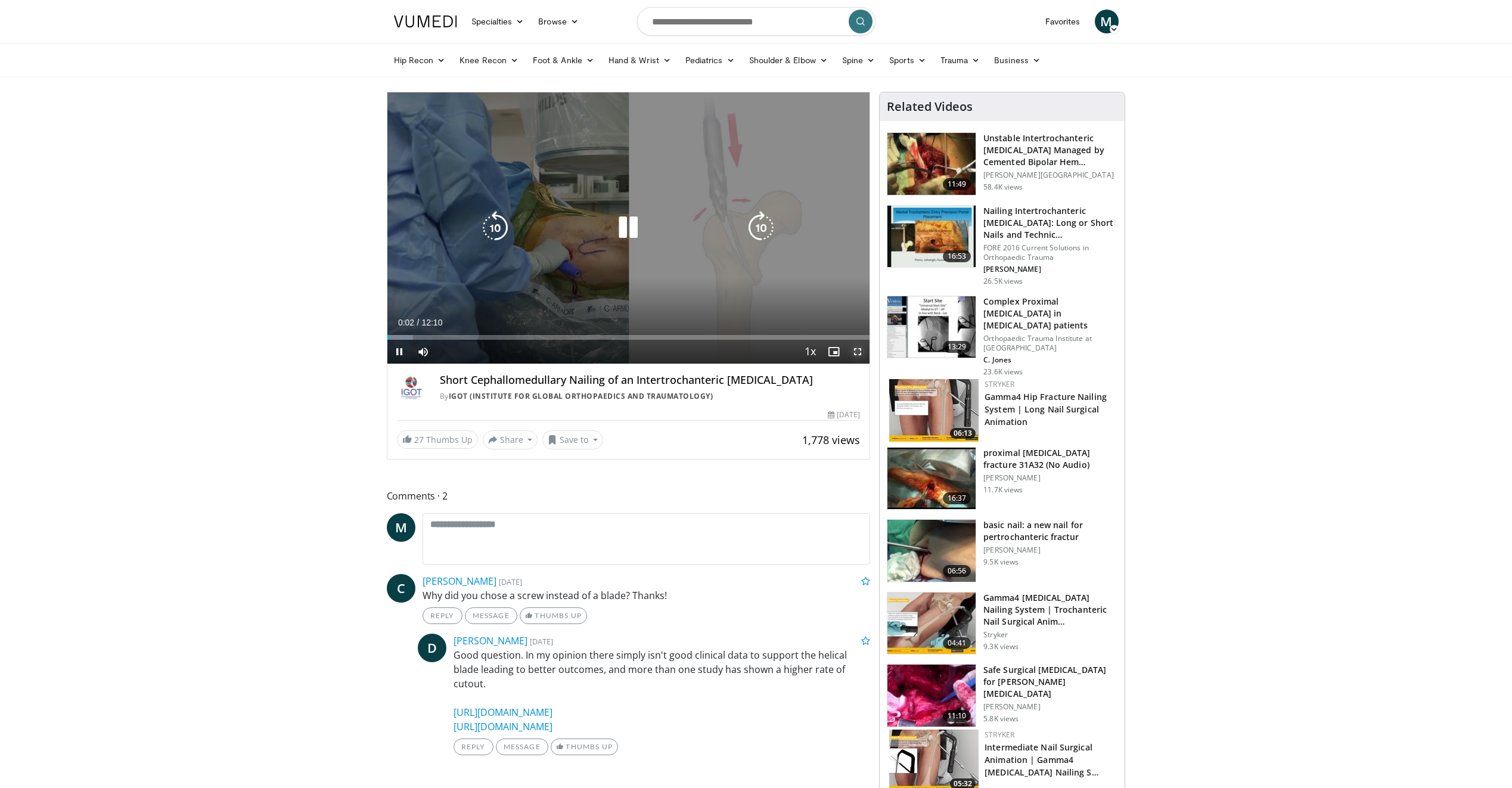
drag, startPoint x: 855, startPoint y: 352, endPoint x: 858, endPoint y: 396, distance: 44.1
click at [855, 352] on span "Video Player" at bounding box center [858, 351] width 24 height 24
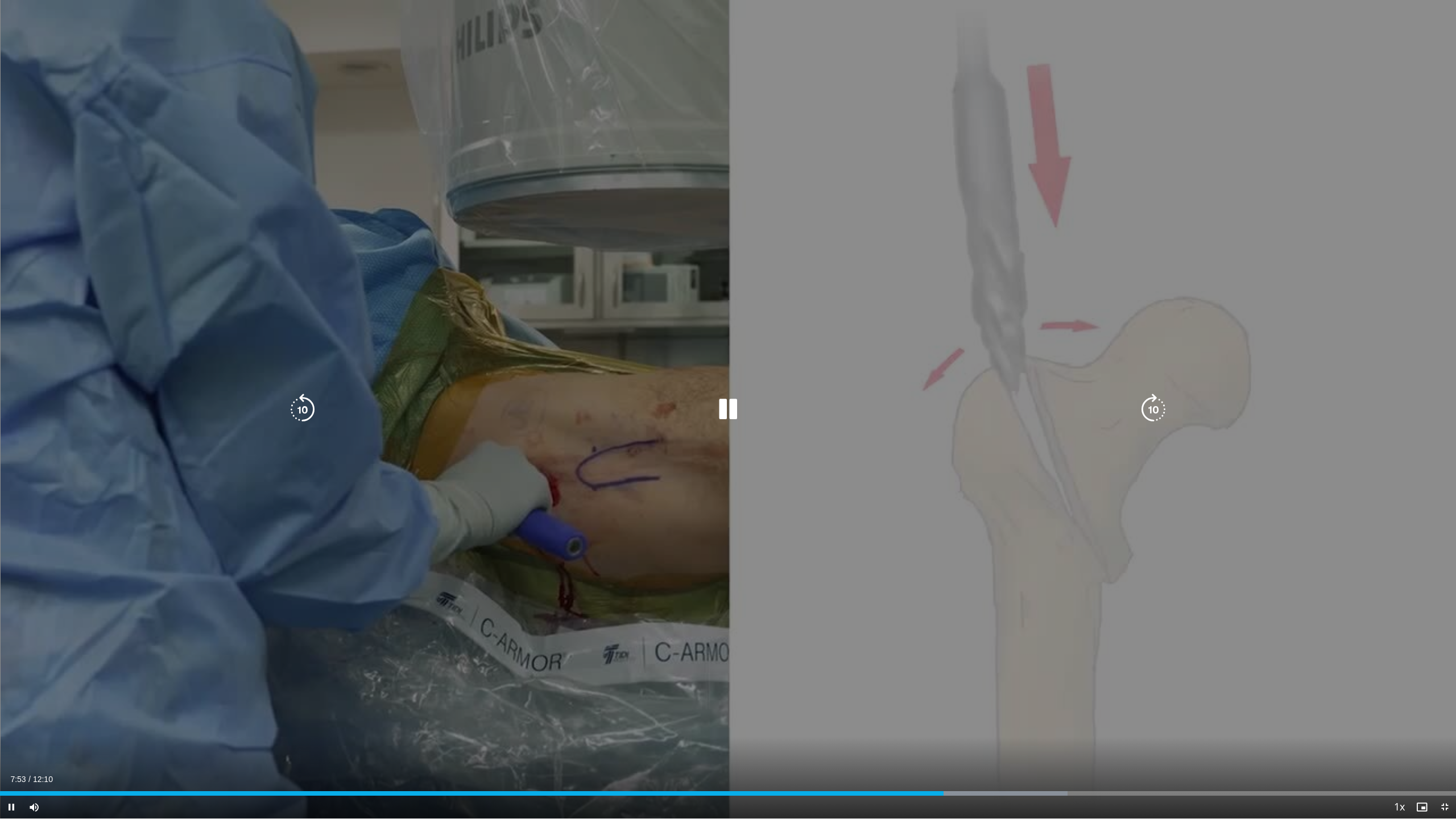
click at [732, 412] on icon "Video Player" at bounding box center [728, 409] width 32 height 32
click at [729, 412] on icon "Video Player" at bounding box center [728, 409] width 32 height 32
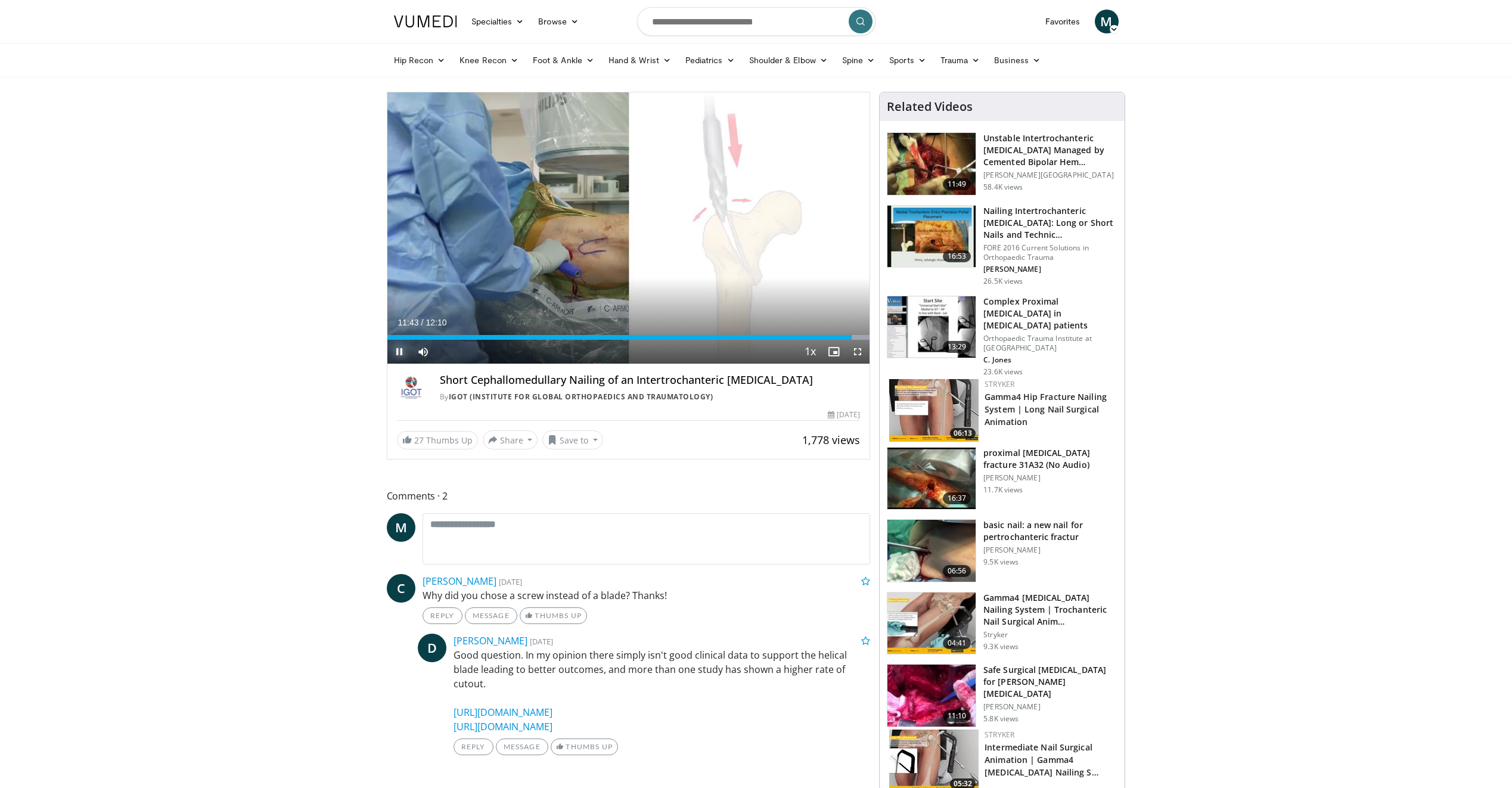
click at [400, 353] on span "Video Player" at bounding box center [399, 351] width 24 height 24
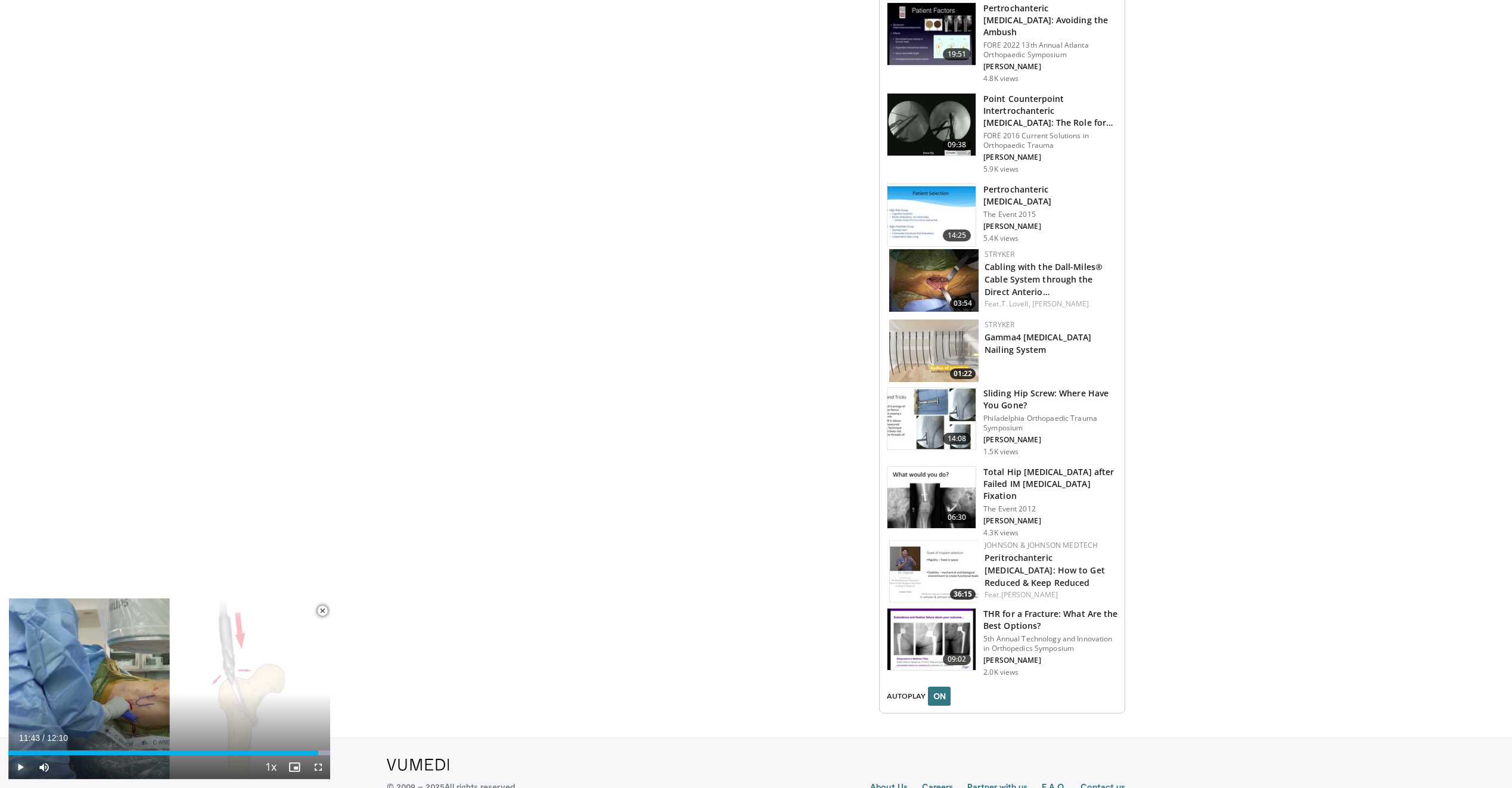
scroll to position [962, 0]
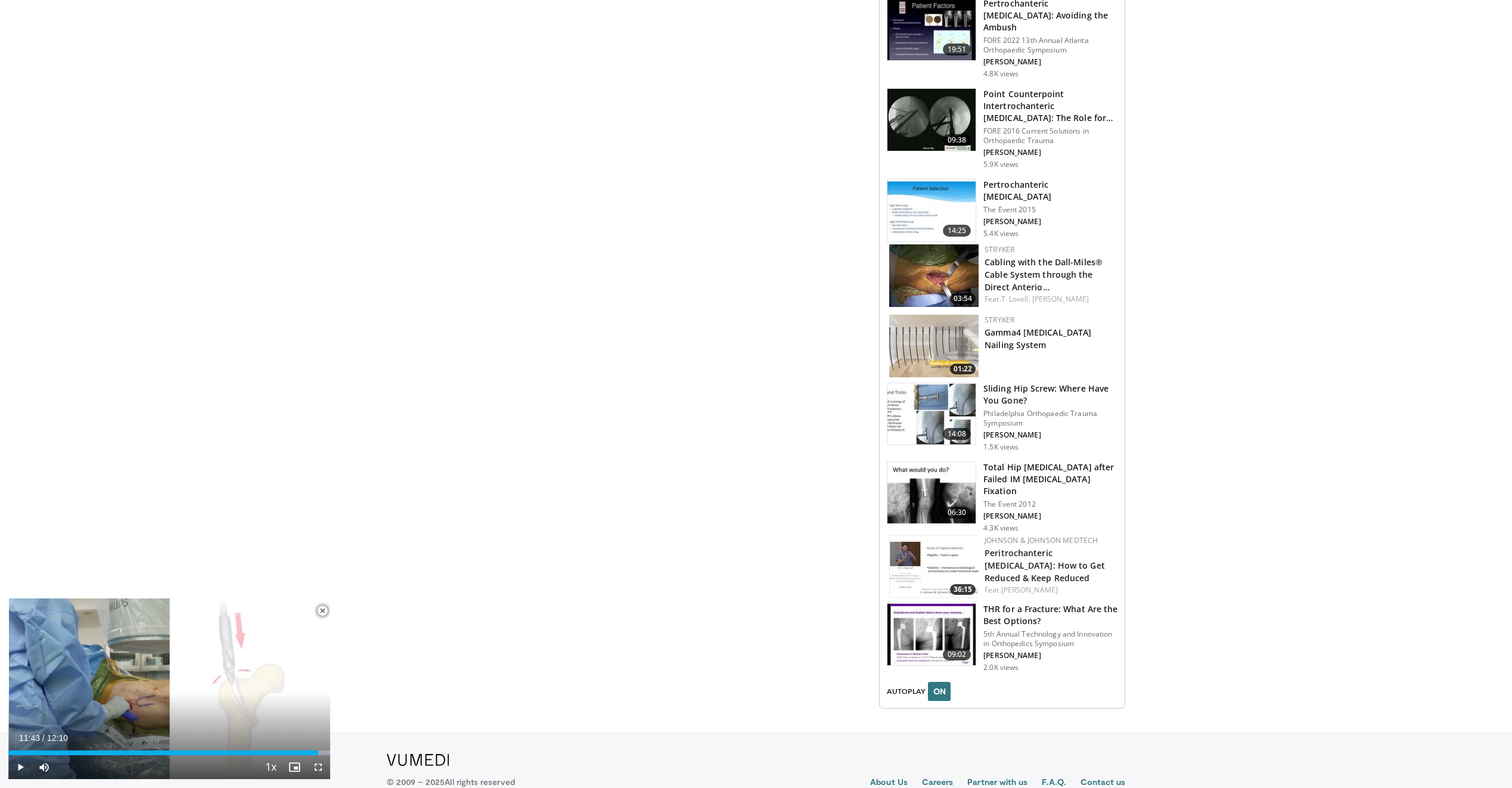
click at [325, 612] on span "Video Player" at bounding box center [322, 611] width 24 height 24
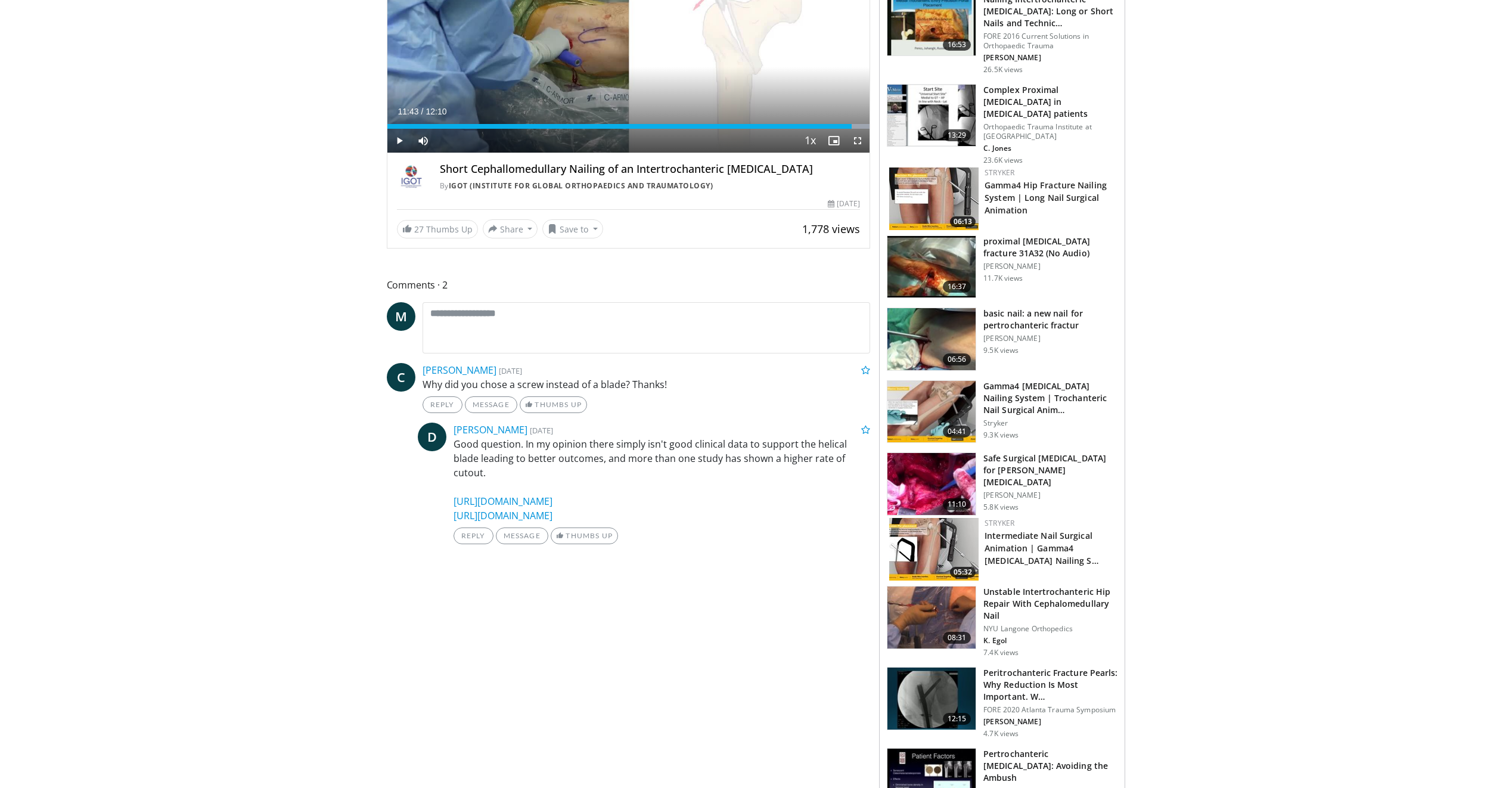
scroll to position [0, 0]
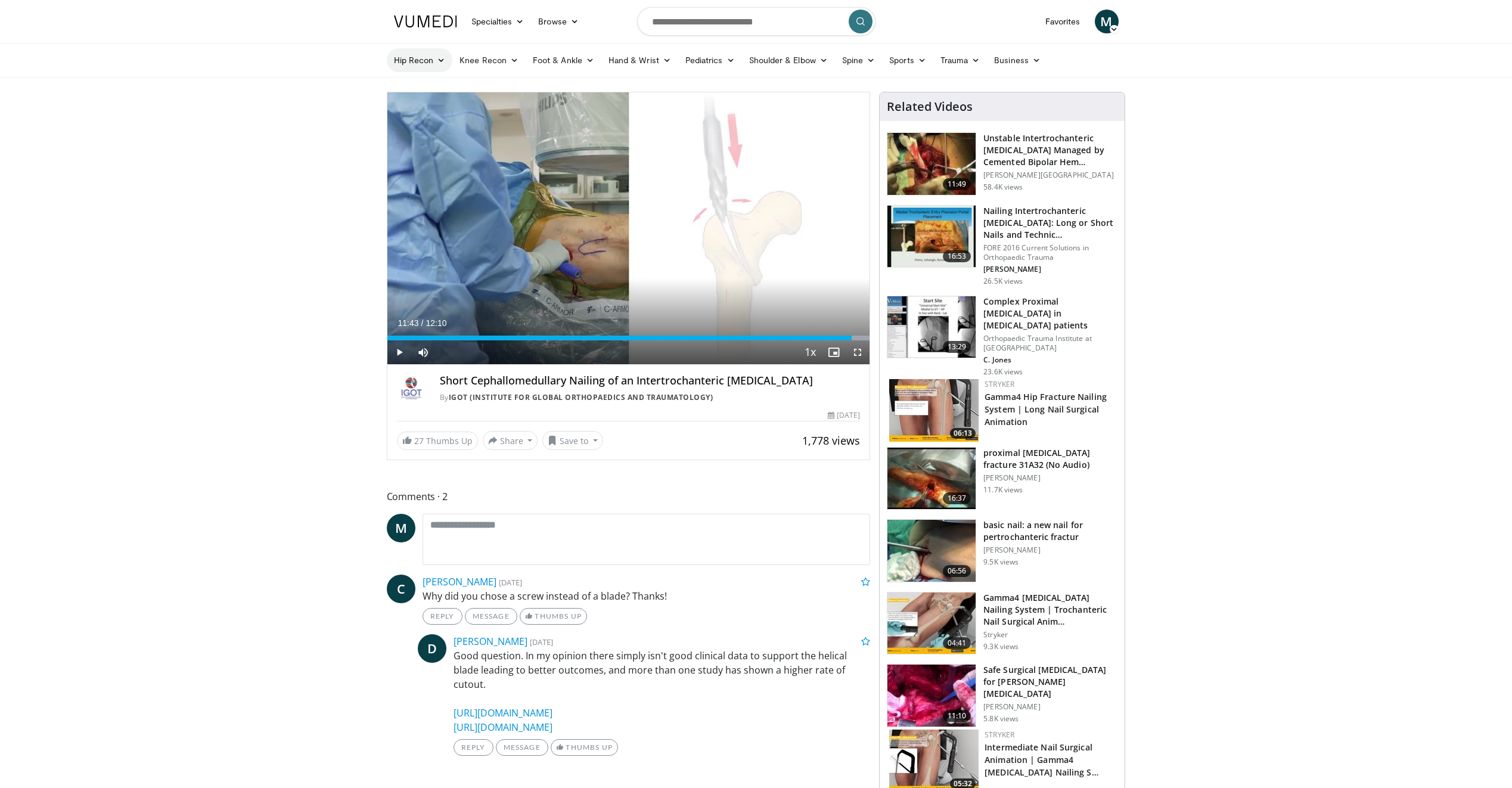
click at [440, 59] on icon at bounding box center [441, 60] width 9 height 9
click at [440, 86] on link "Hip Arthroplasty" at bounding box center [458, 88] width 142 height 19
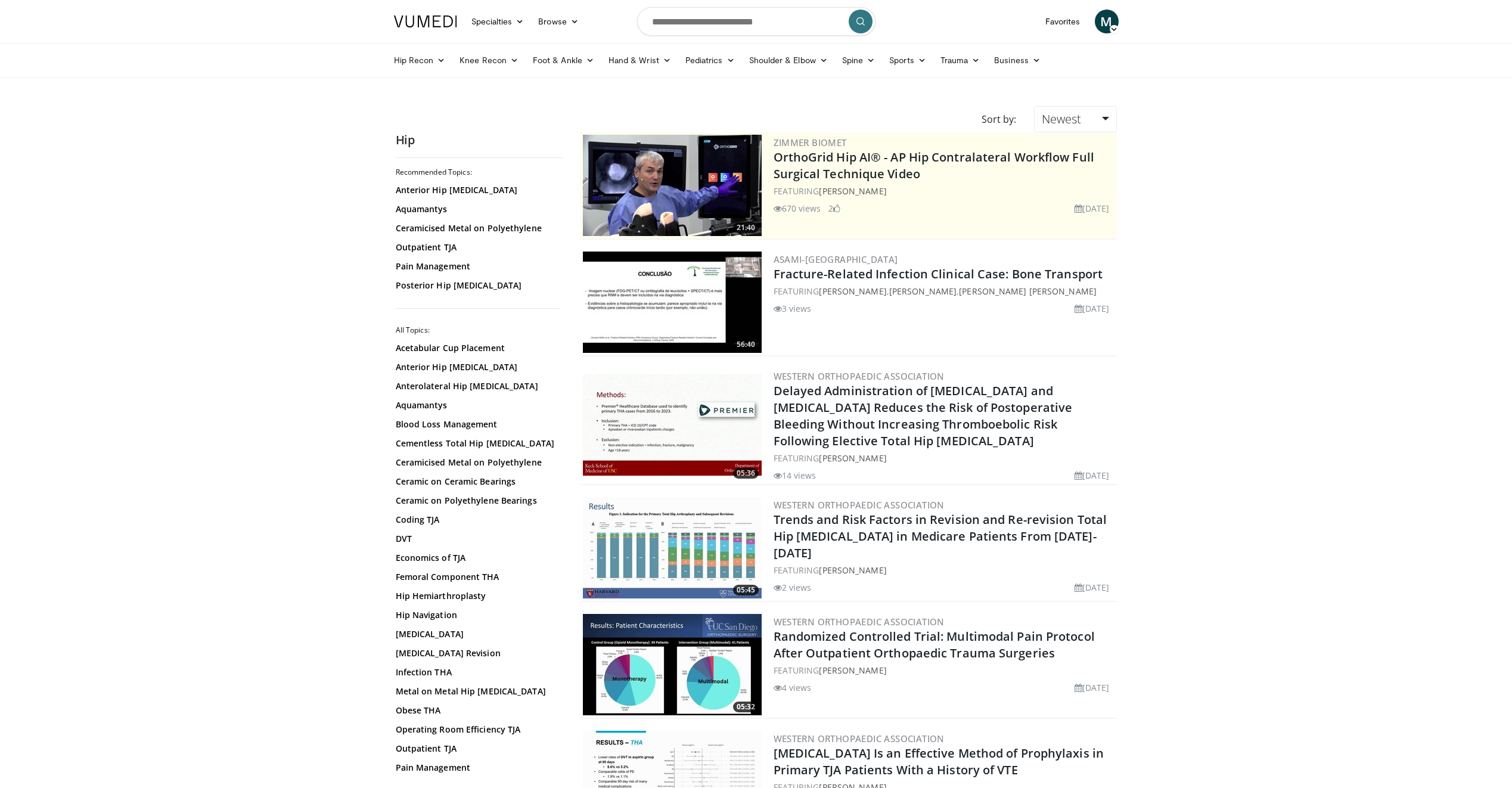
scroll to position [60, 0]
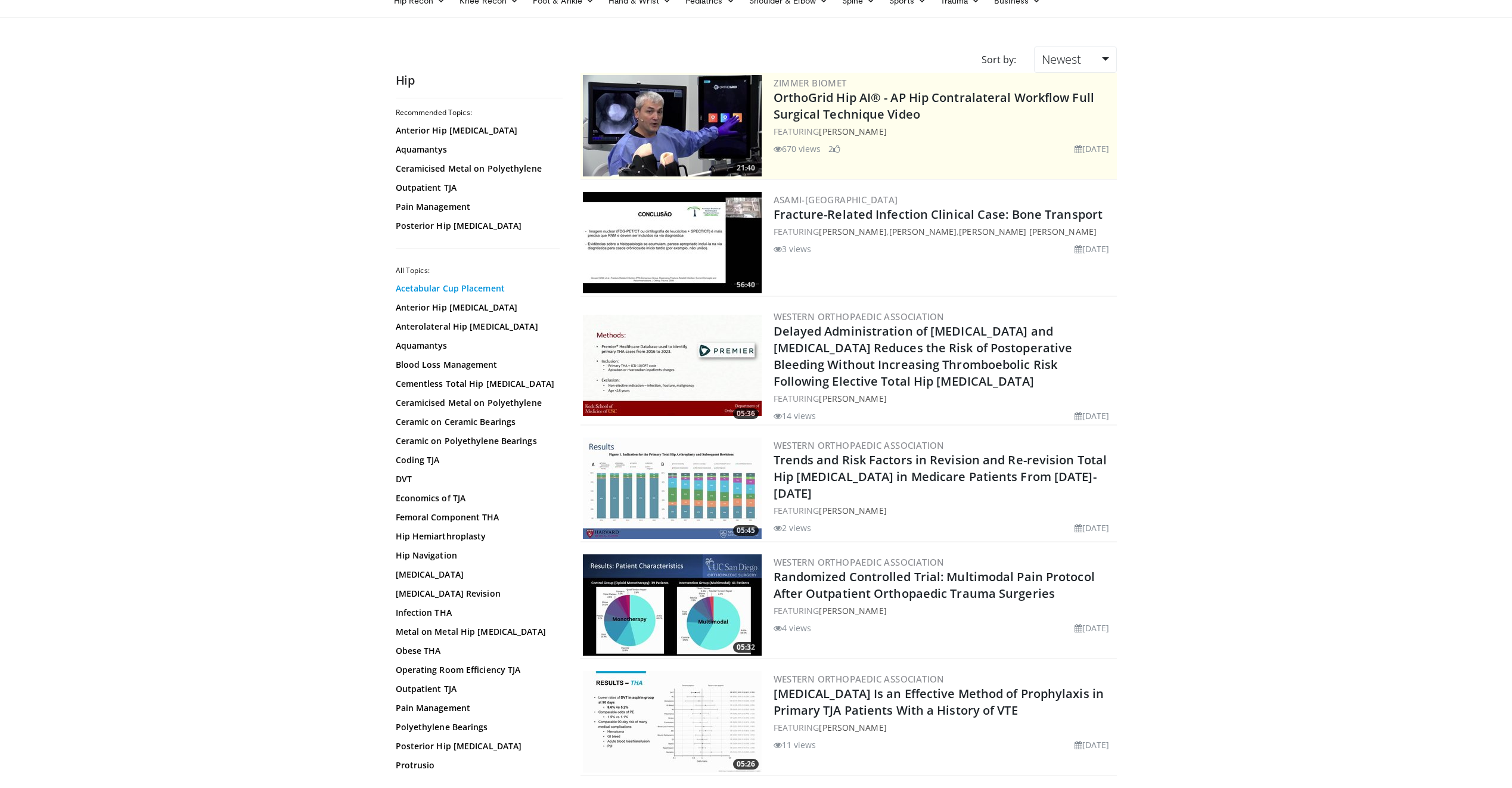
click at [447, 292] on link "Acetabular Cup Placement" at bounding box center [476, 288] width 161 height 12
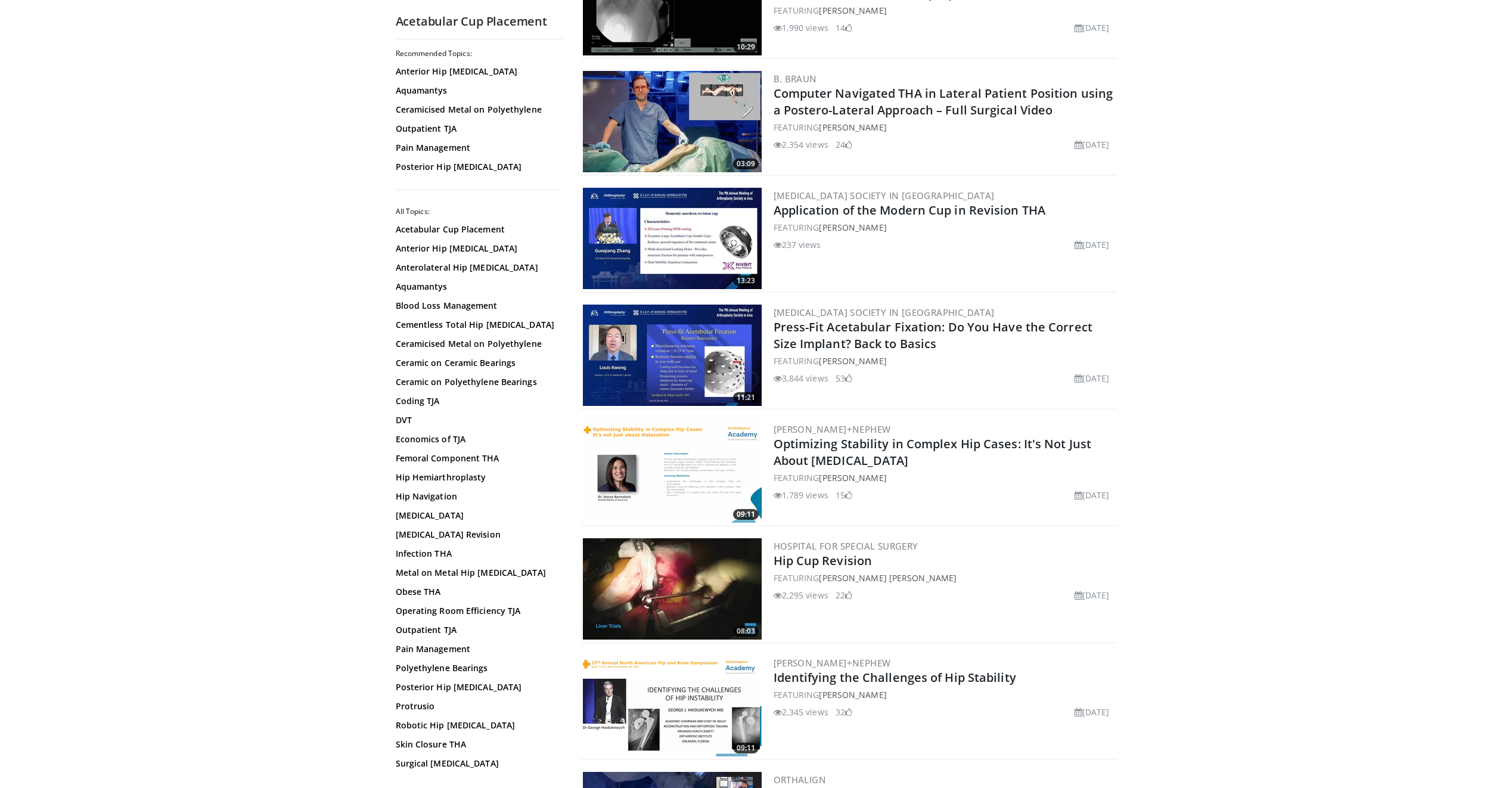
scroll to position [656, 0]
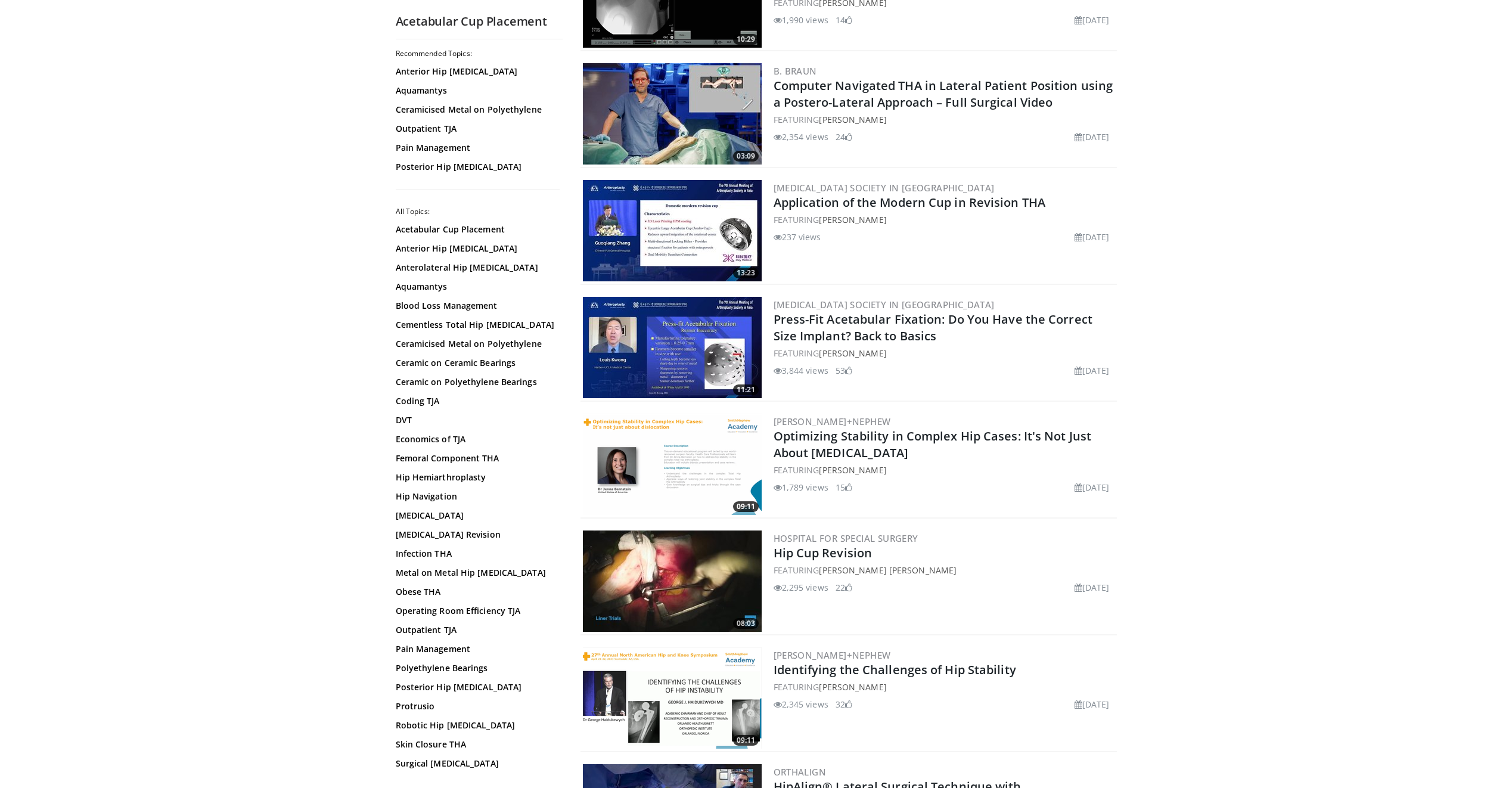
click at [679, 332] on img at bounding box center [673, 347] width 179 height 101
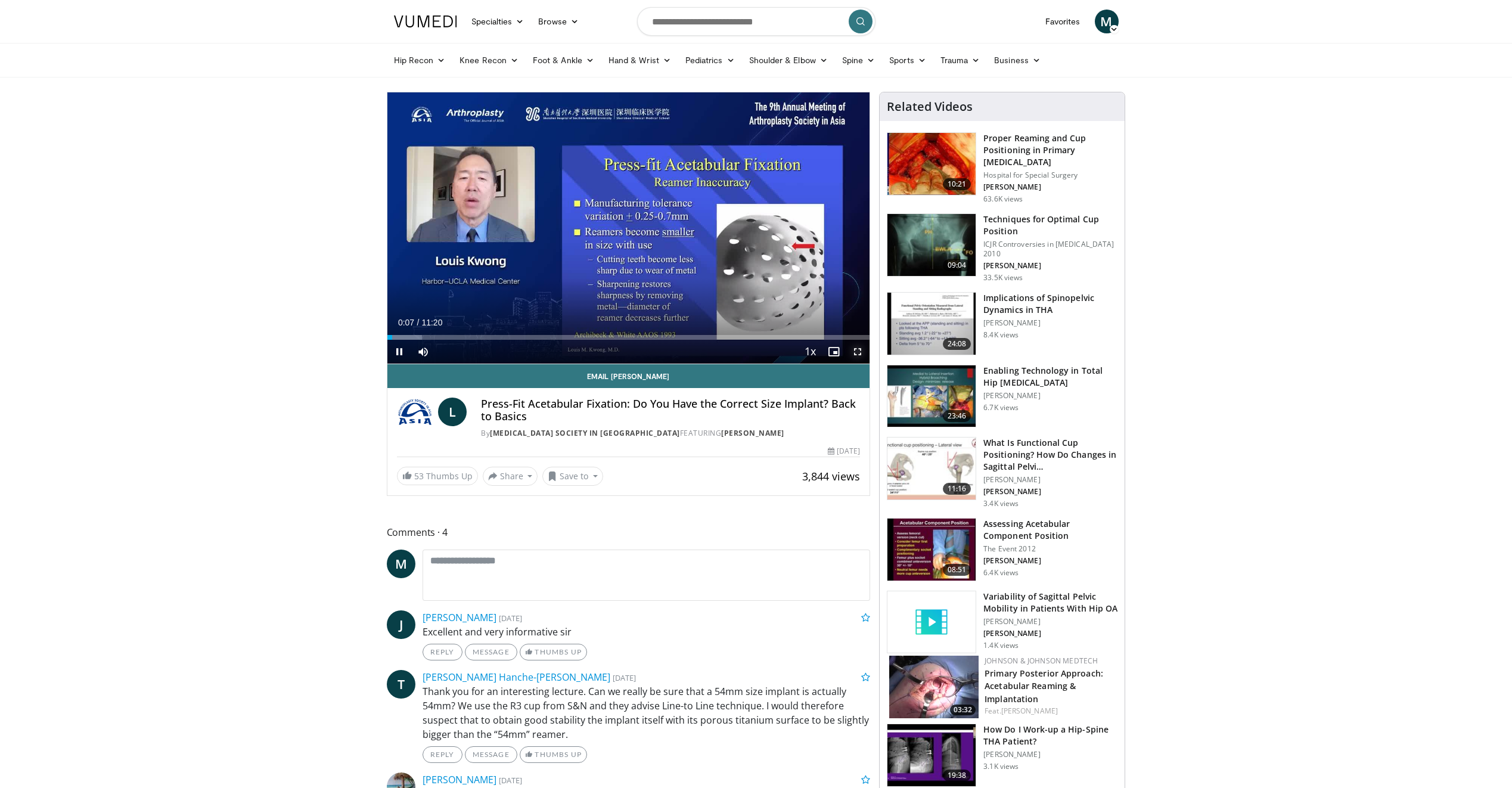
click at [854, 350] on span "Video Player" at bounding box center [858, 351] width 24 height 24
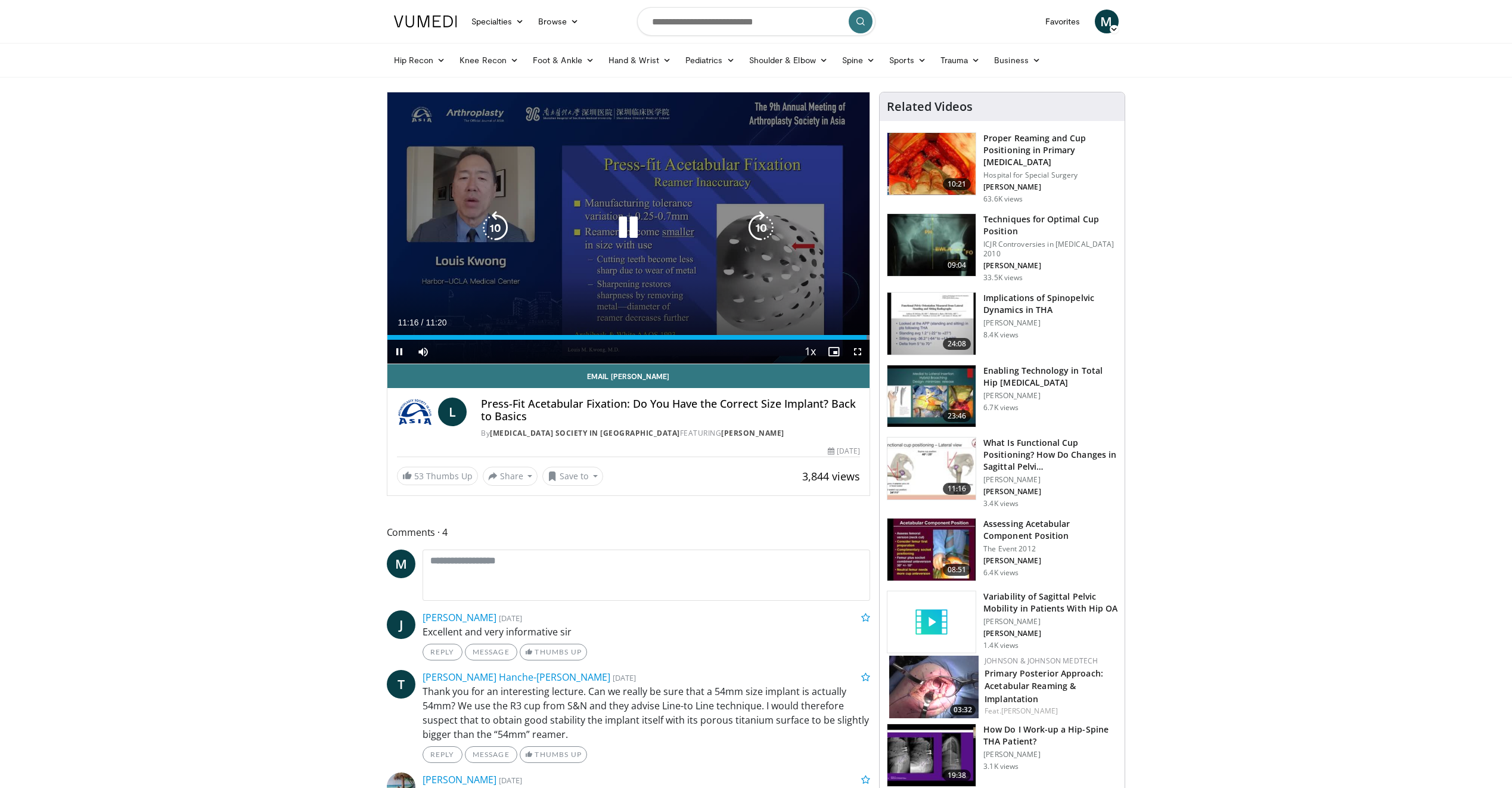
click at [632, 231] on icon "Video Player" at bounding box center [628, 227] width 34 height 34
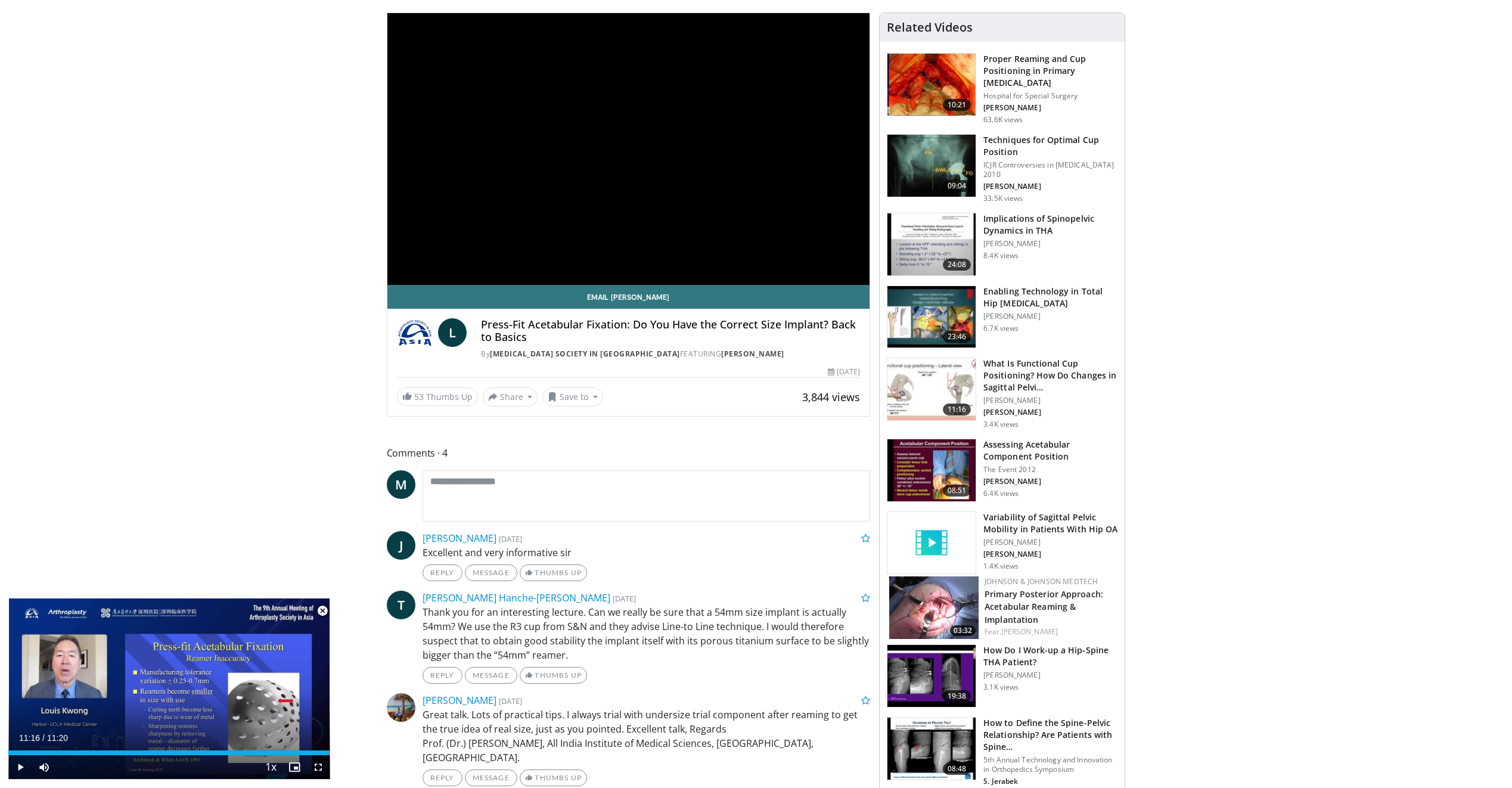
scroll to position [238, 0]
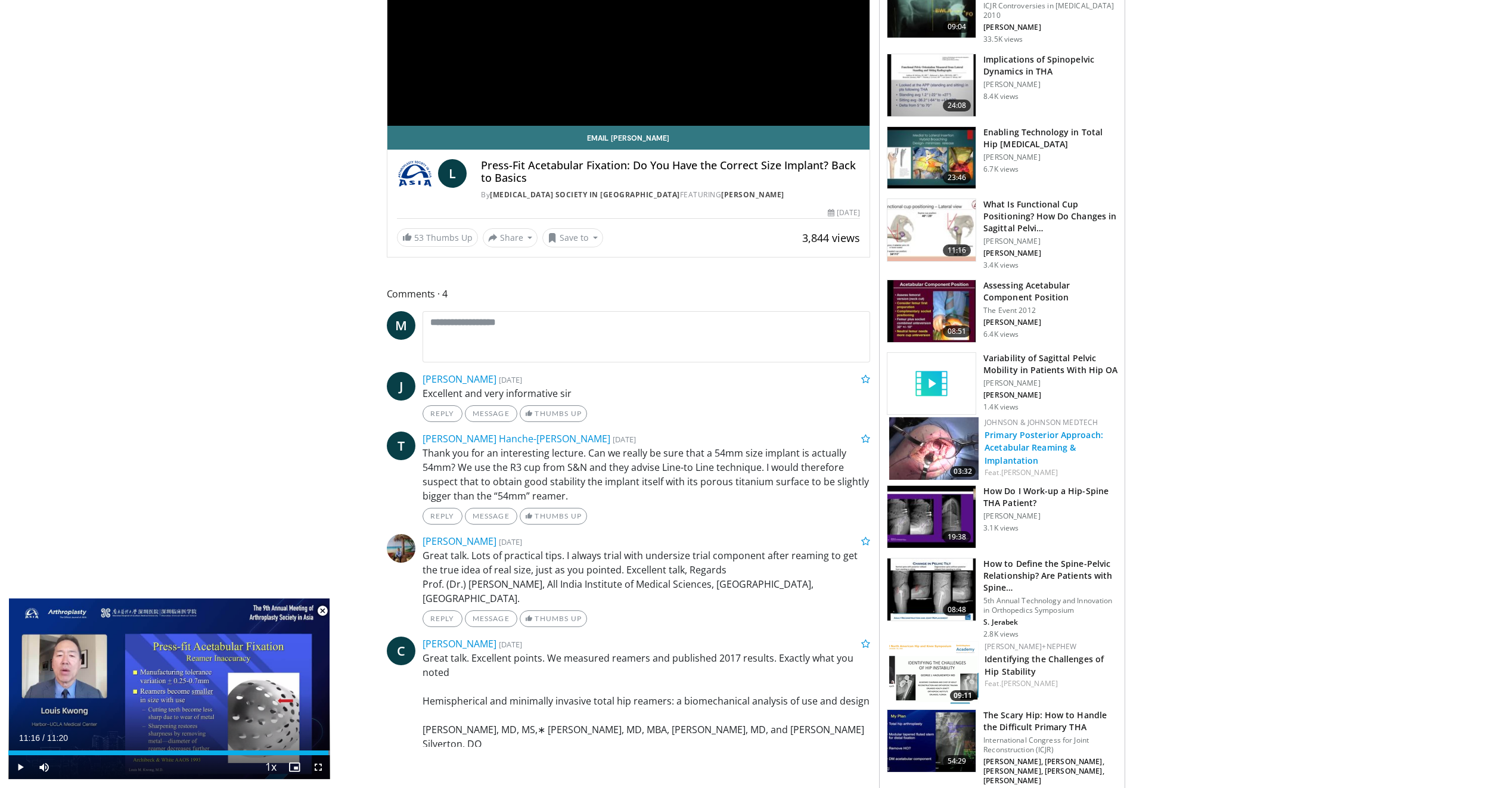
click at [1009, 456] on link "Primary Posterior Approach: Acetabular Reaming & Implantation" at bounding box center [1043, 448] width 118 height 36
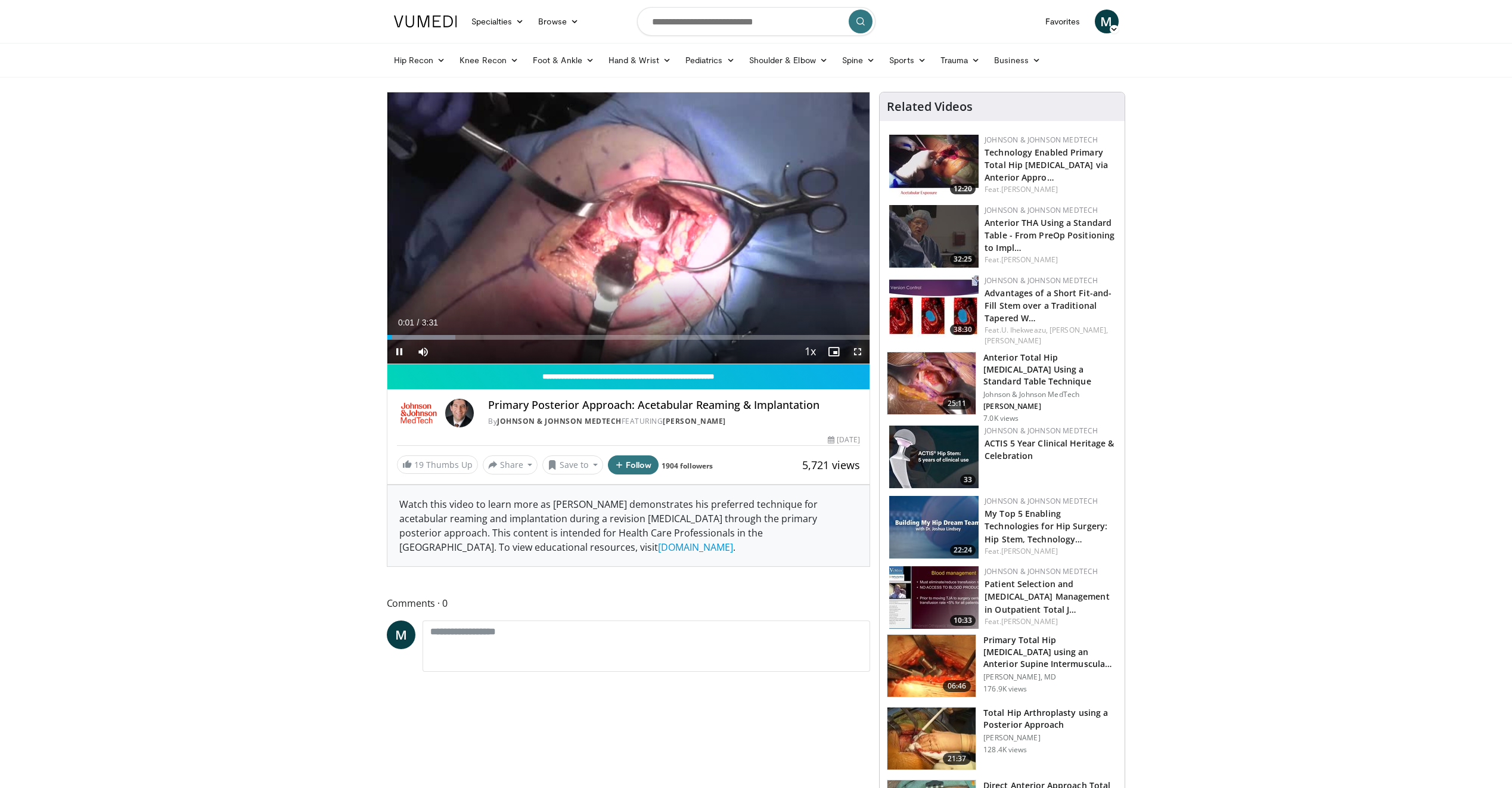
click at [858, 352] on span "Video Player" at bounding box center [858, 351] width 24 height 24
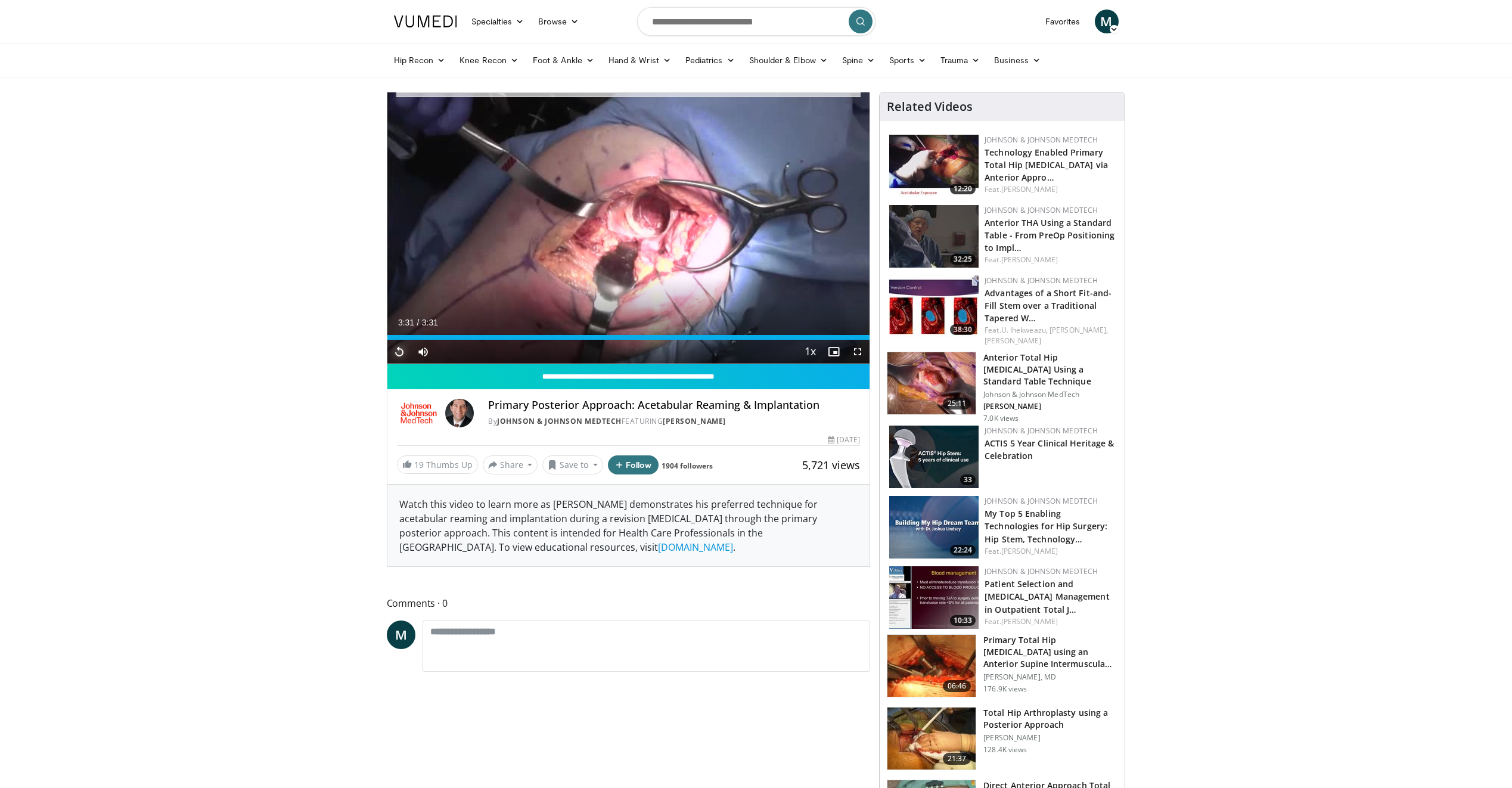
click at [399, 353] on span "Video Player" at bounding box center [399, 351] width 24 height 24
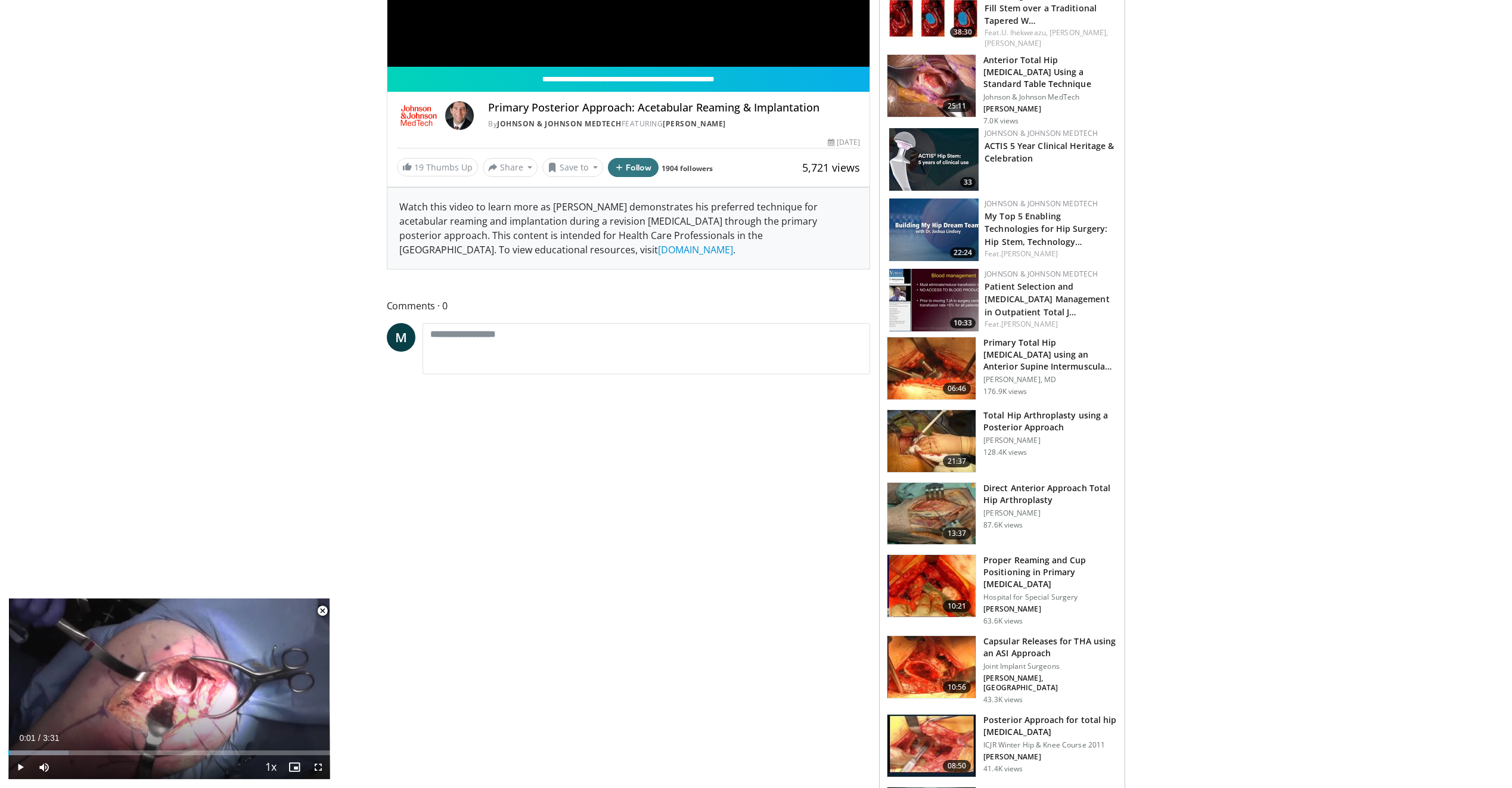
scroll to position [298, 0]
click at [943, 422] on img at bounding box center [931, 440] width 89 height 62
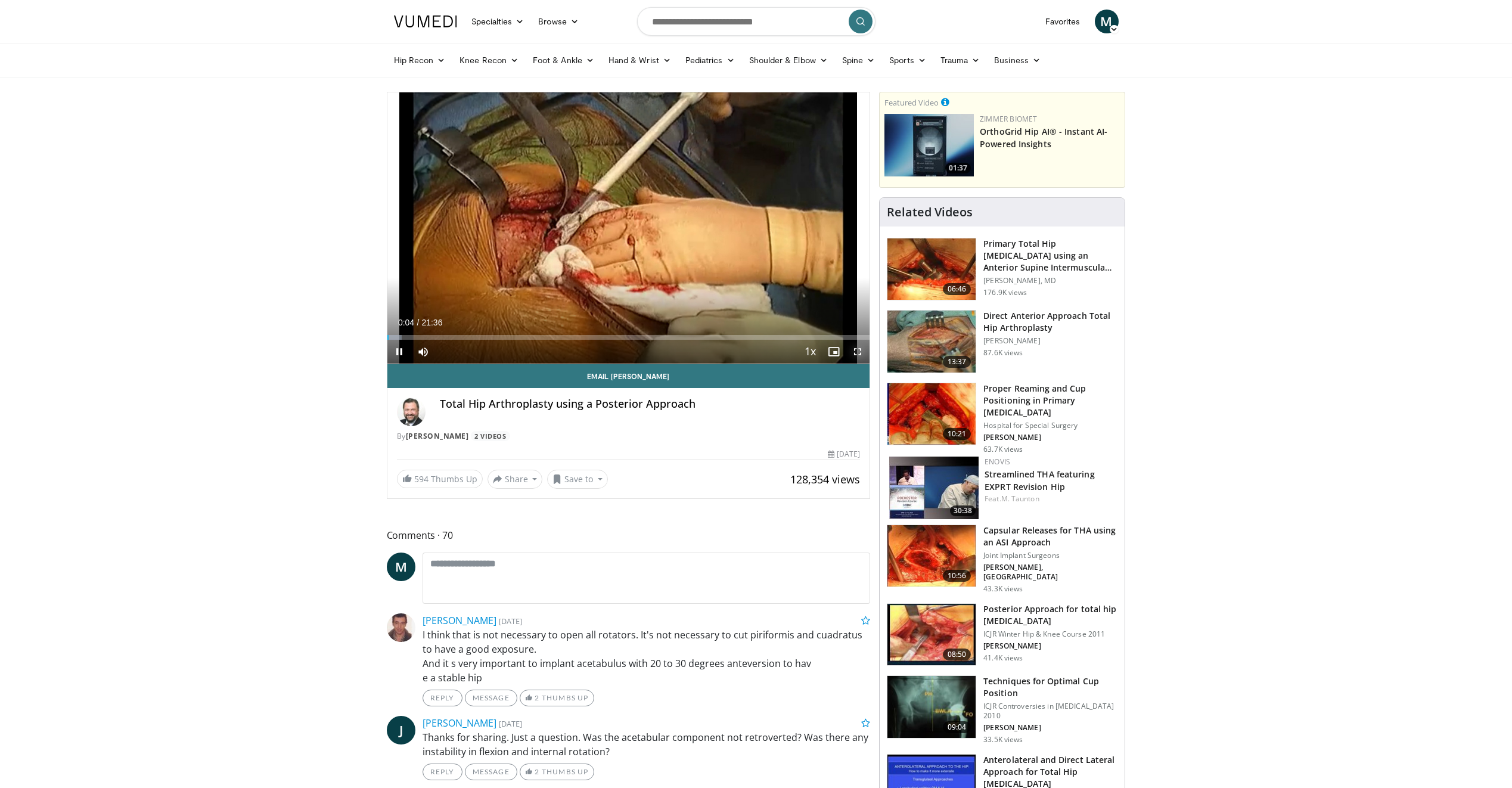
click at [853, 353] on span "Video Player" at bounding box center [858, 351] width 24 height 24
